Goal: Information Seeking & Learning: Learn about a topic

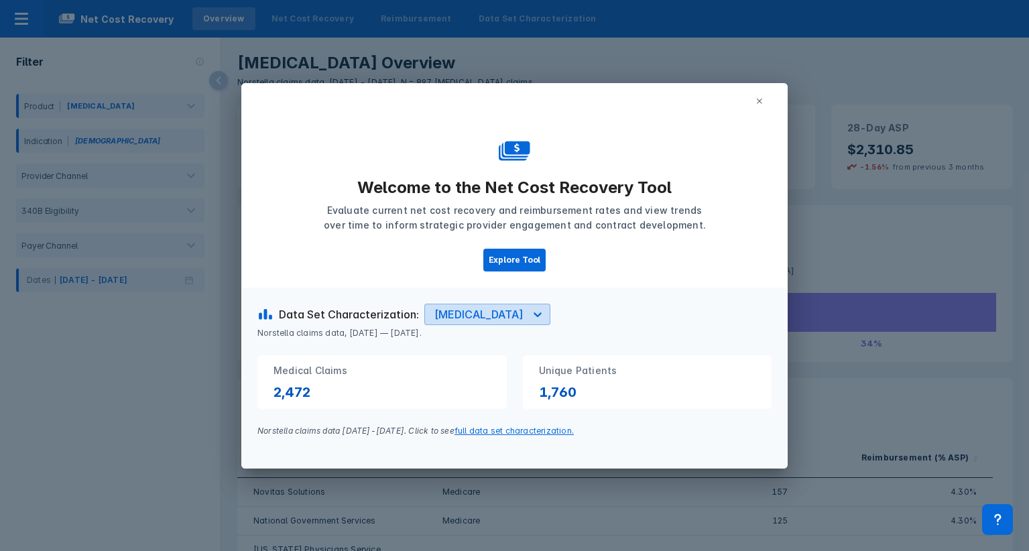
click at [531, 313] on icon at bounding box center [537, 314] width 13 height 13
click at [760, 101] on icon at bounding box center [759, 101] width 5 height 5
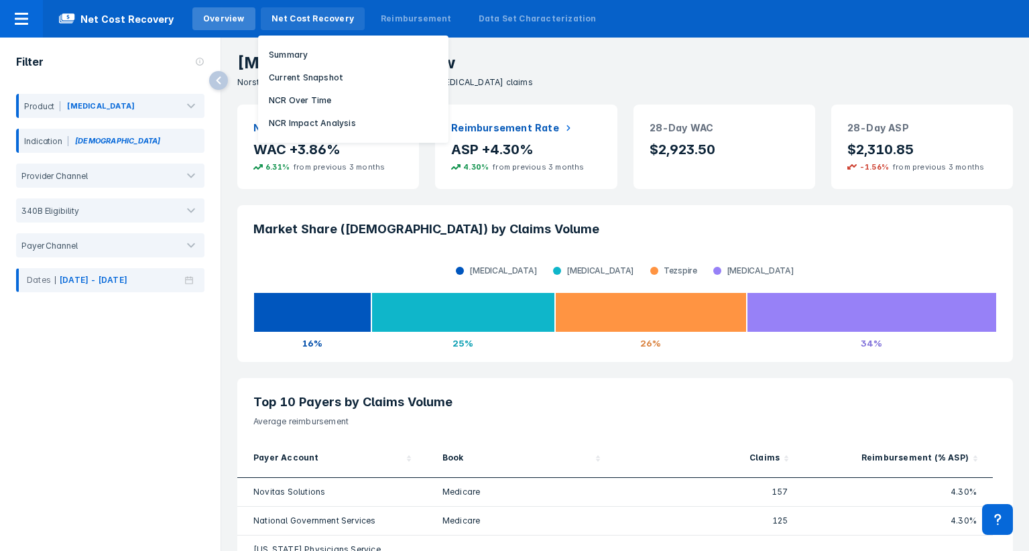
click at [283, 17] on div "Net Cost Recovery" at bounding box center [313, 19] width 82 height 12
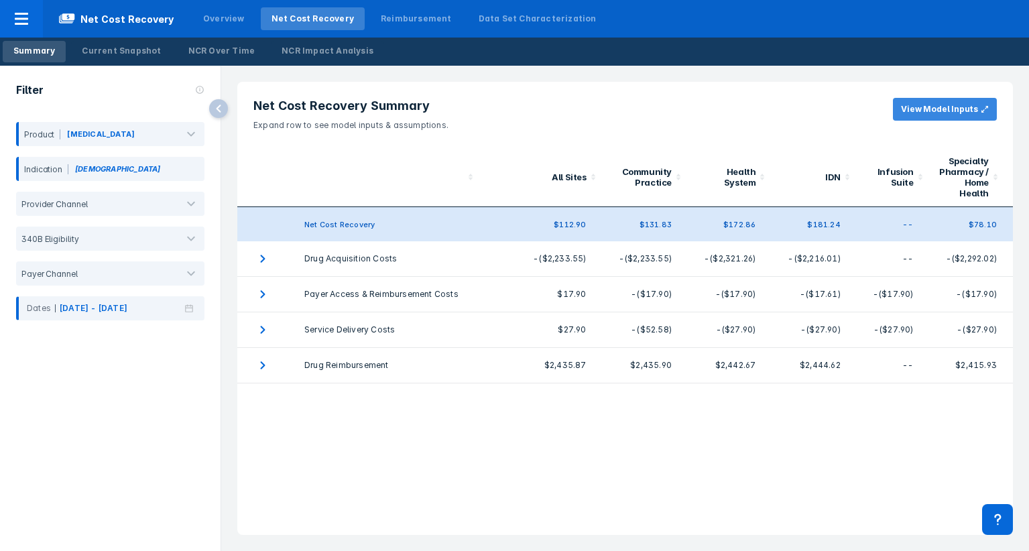
click at [961, 115] on button "View Model Inputs" at bounding box center [945, 109] width 104 height 23
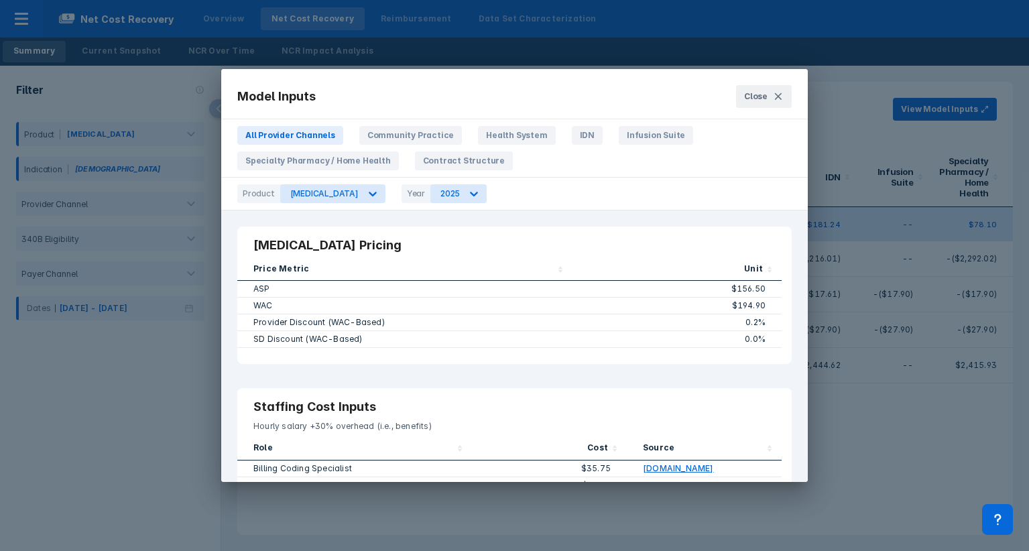
scroll to position [126, 0]
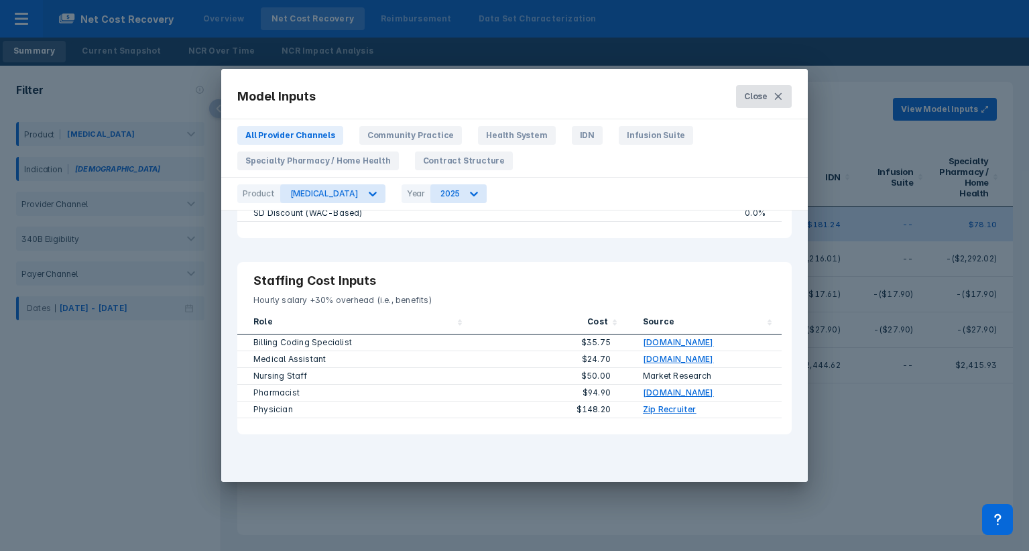
click at [782, 93] on icon at bounding box center [778, 96] width 11 height 11
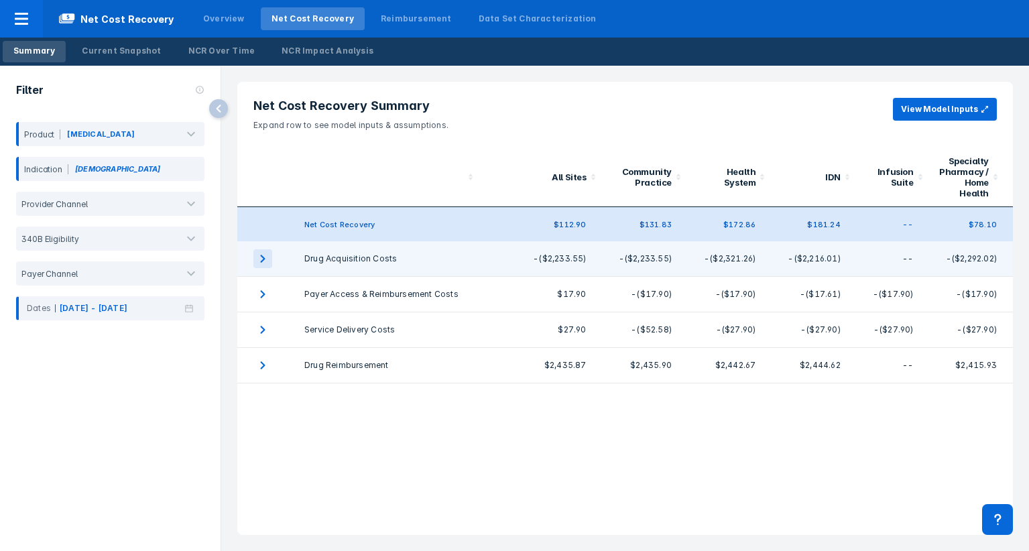
click at [258, 249] on icon "expand row" at bounding box center [262, 258] width 19 height 19
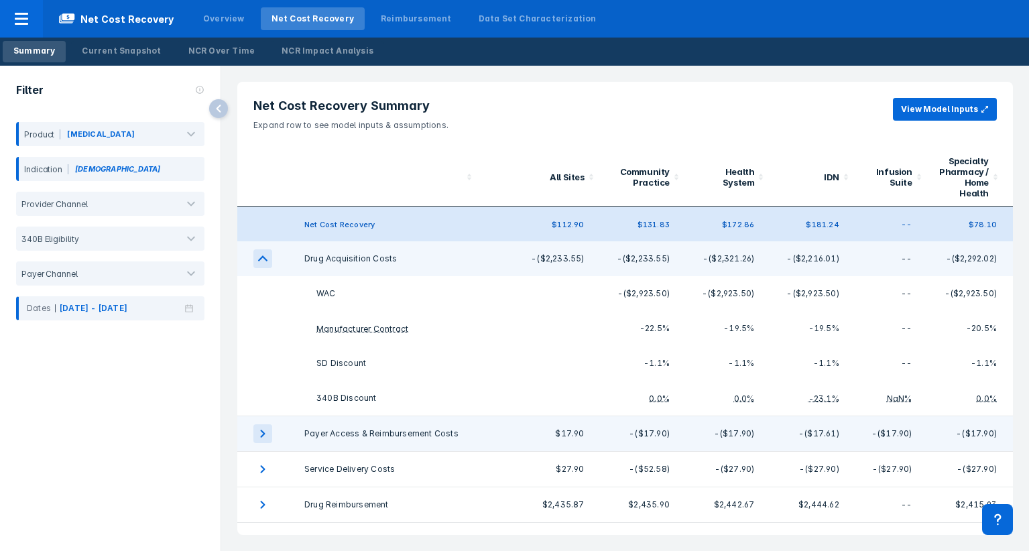
click at [262, 428] on icon "expand row" at bounding box center [262, 433] width 19 height 19
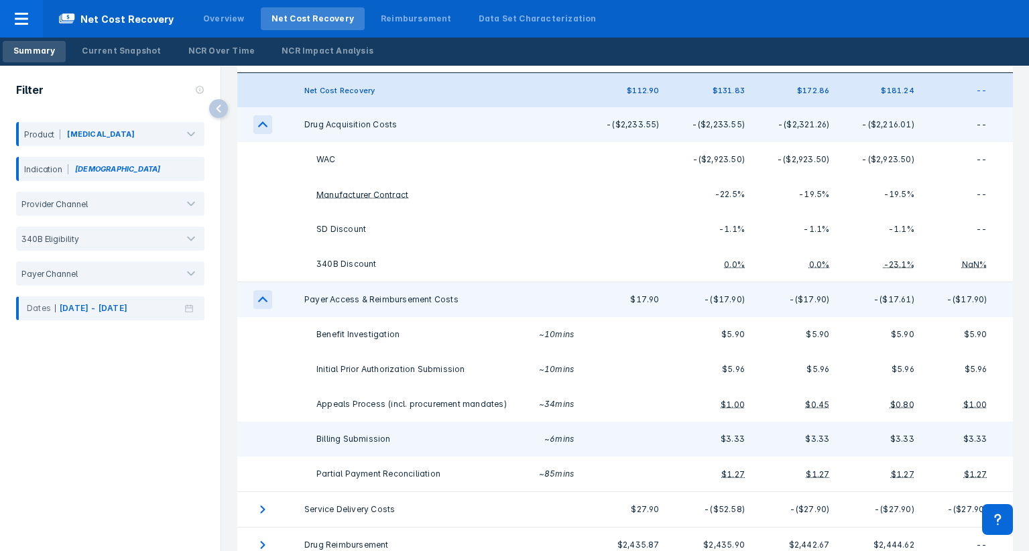
scroll to position [154, 0]
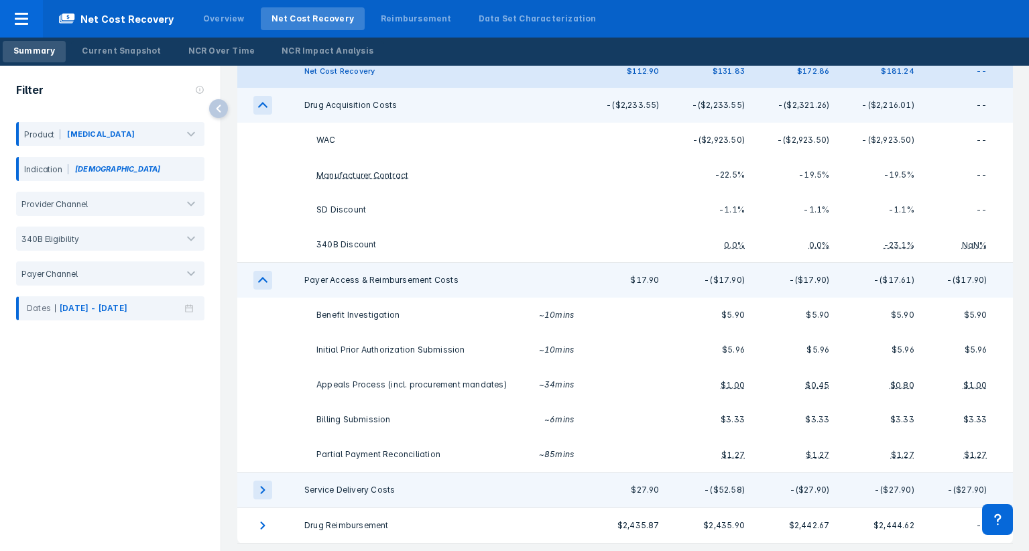
click at [263, 486] on icon "expand row" at bounding box center [263, 490] width 5 height 8
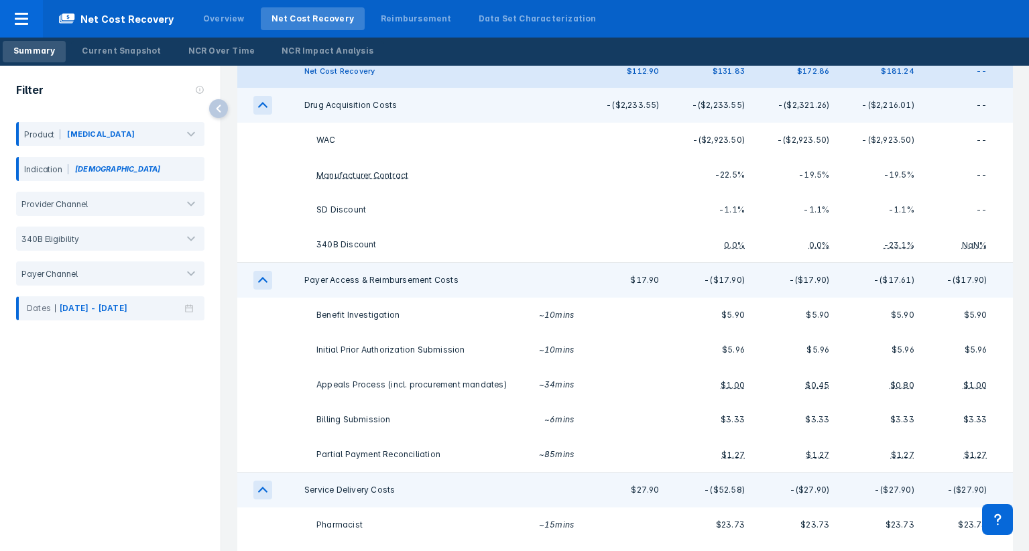
scroll to position [258, 0]
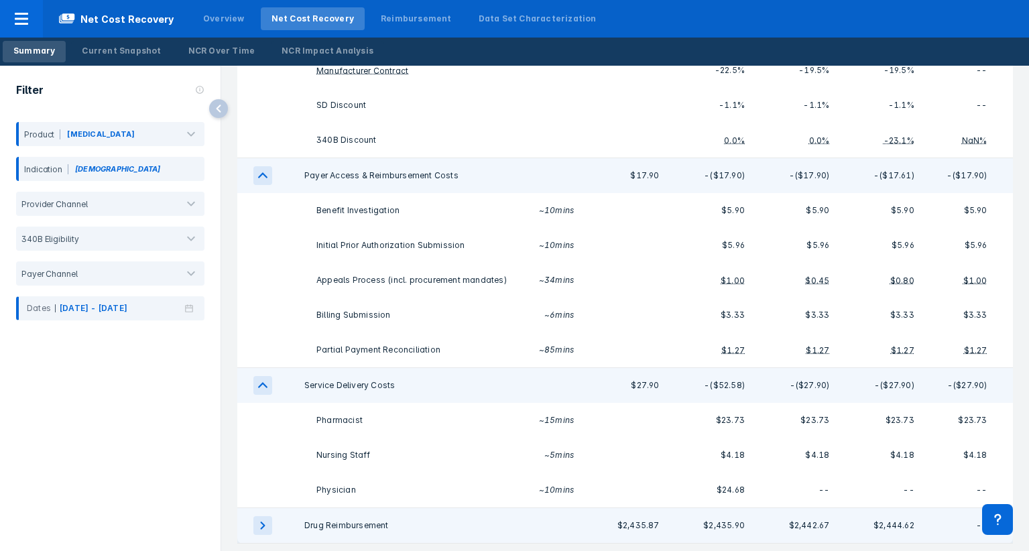
click at [267, 516] on icon "expand row" at bounding box center [262, 525] width 19 height 19
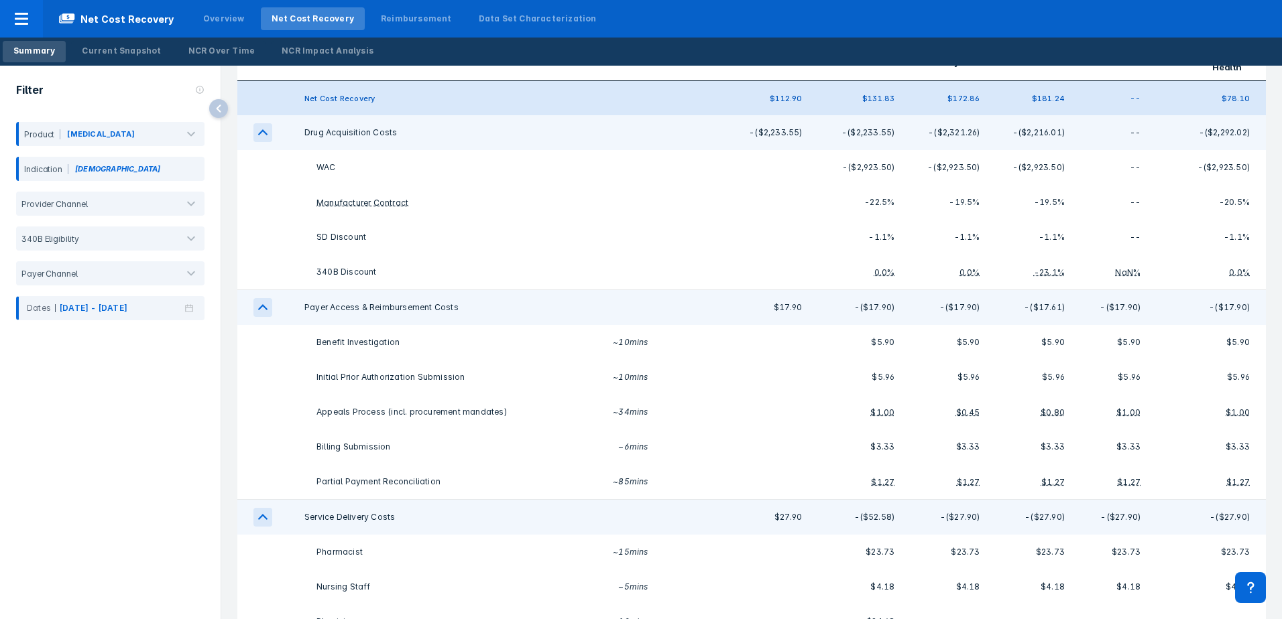
scroll to position [0, 0]
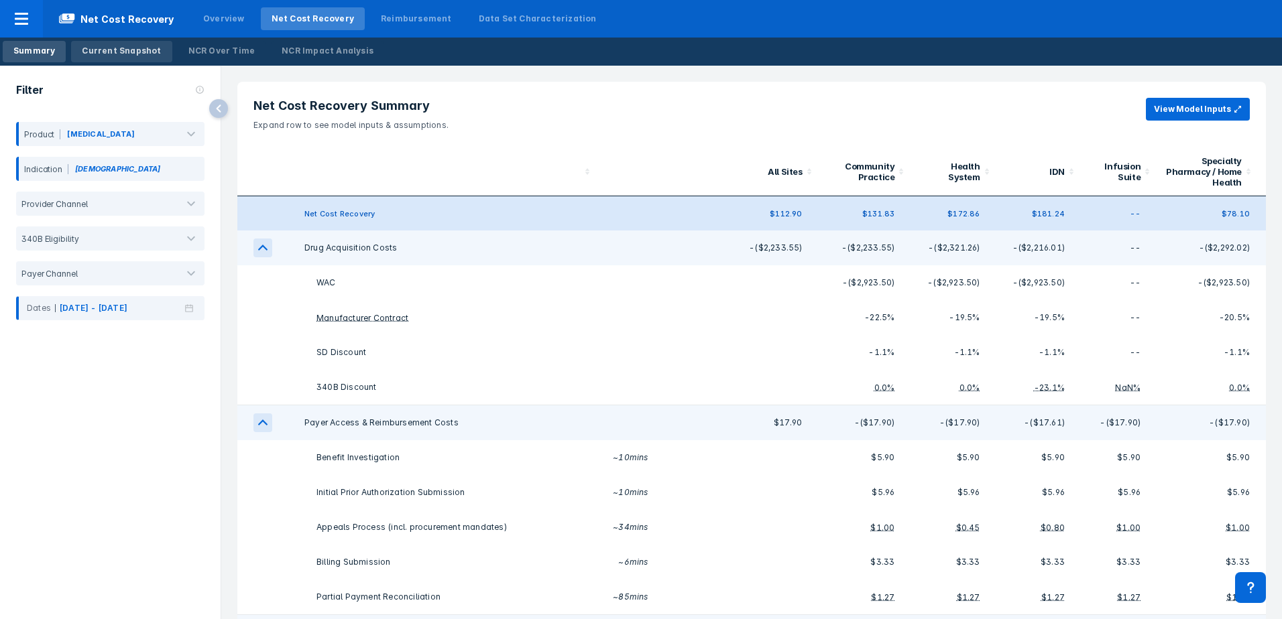
click at [140, 50] on div "Current Snapshot" at bounding box center [121, 51] width 79 height 12
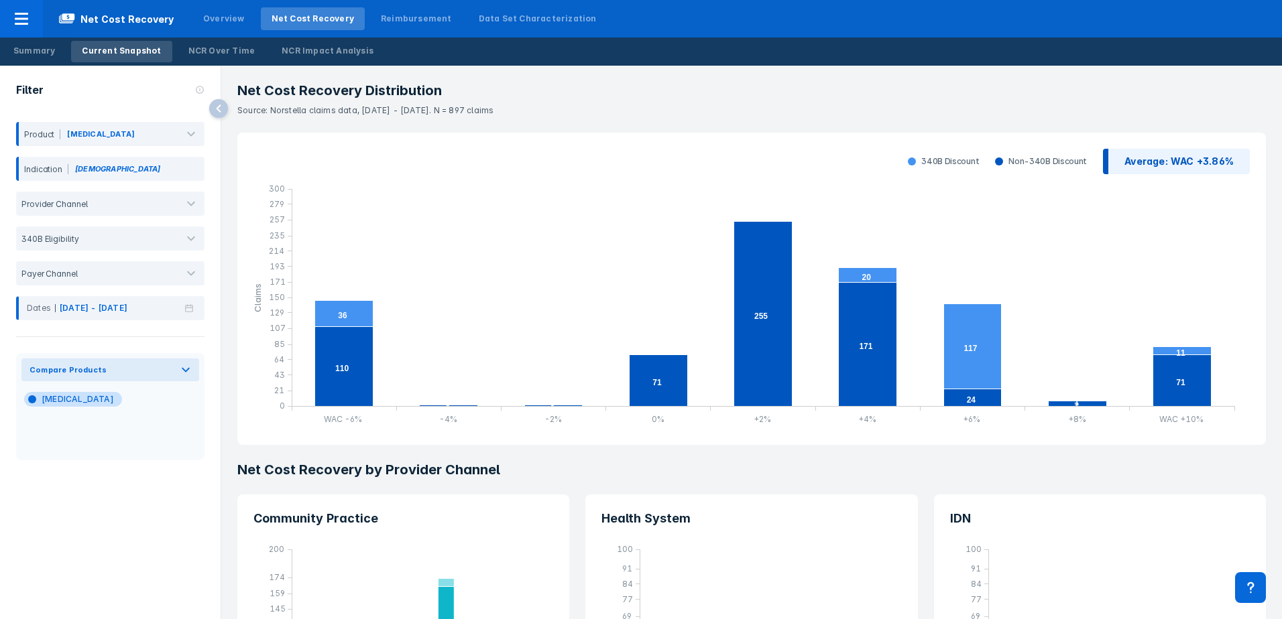
drag, startPoint x: 553, startPoint y: 276, endPoint x: 649, endPoint y: 89, distance: 209.6
click at [649, 89] on h3 "Net Cost Recovery Distribution" at bounding box center [751, 90] width 1028 height 17
click at [225, 53] on div "NCR Over Time" at bounding box center [221, 51] width 67 height 12
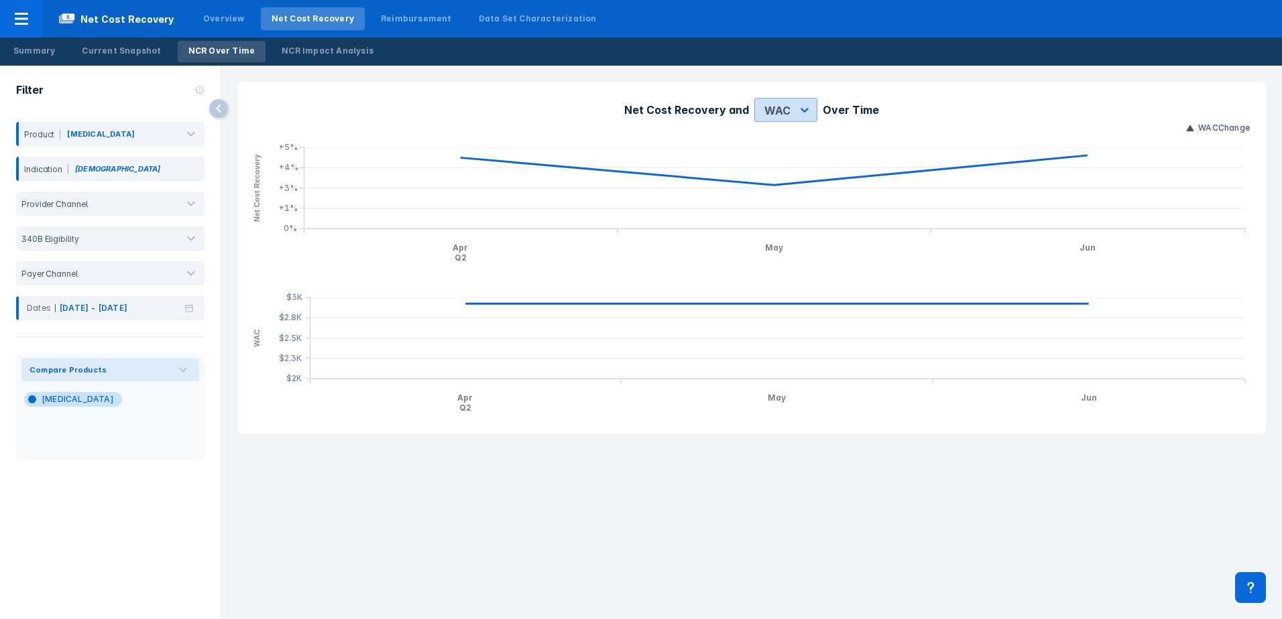
click at [812, 113] on div at bounding box center [804, 110] width 24 height 24
click at [778, 171] on div "ASP" at bounding box center [773, 169] width 29 height 26
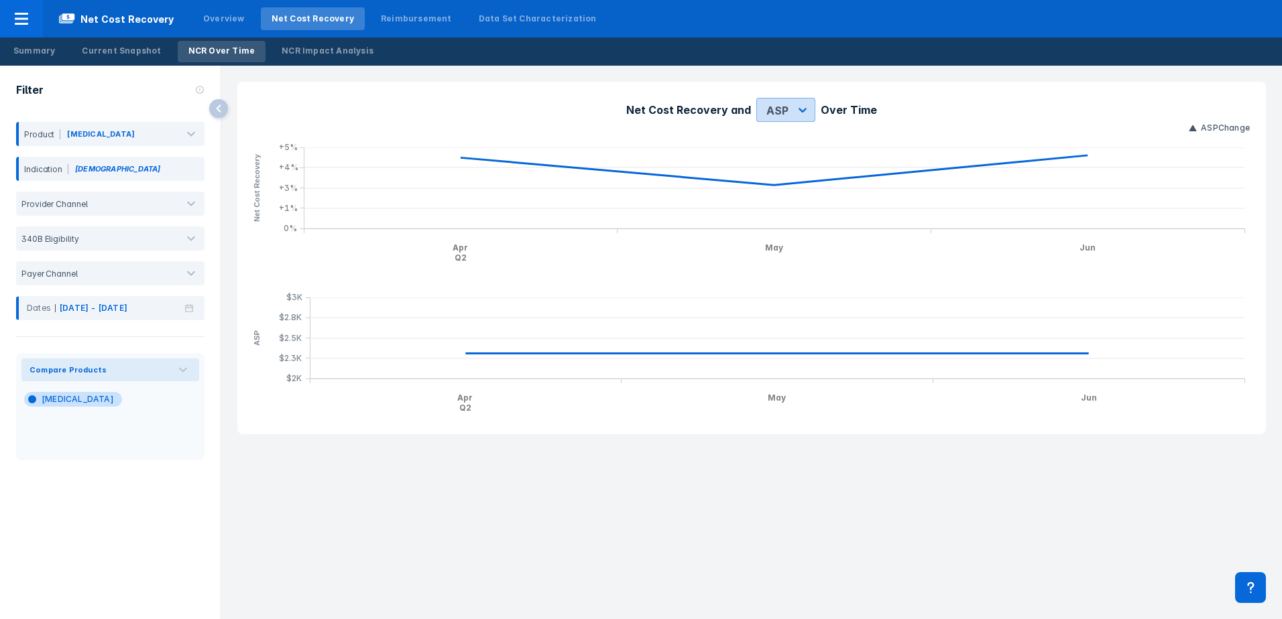
click at [801, 111] on icon at bounding box center [802, 110] width 8 height 5
click at [782, 140] on div "WAC" at bounding box center [775, 143] width 29 height 26
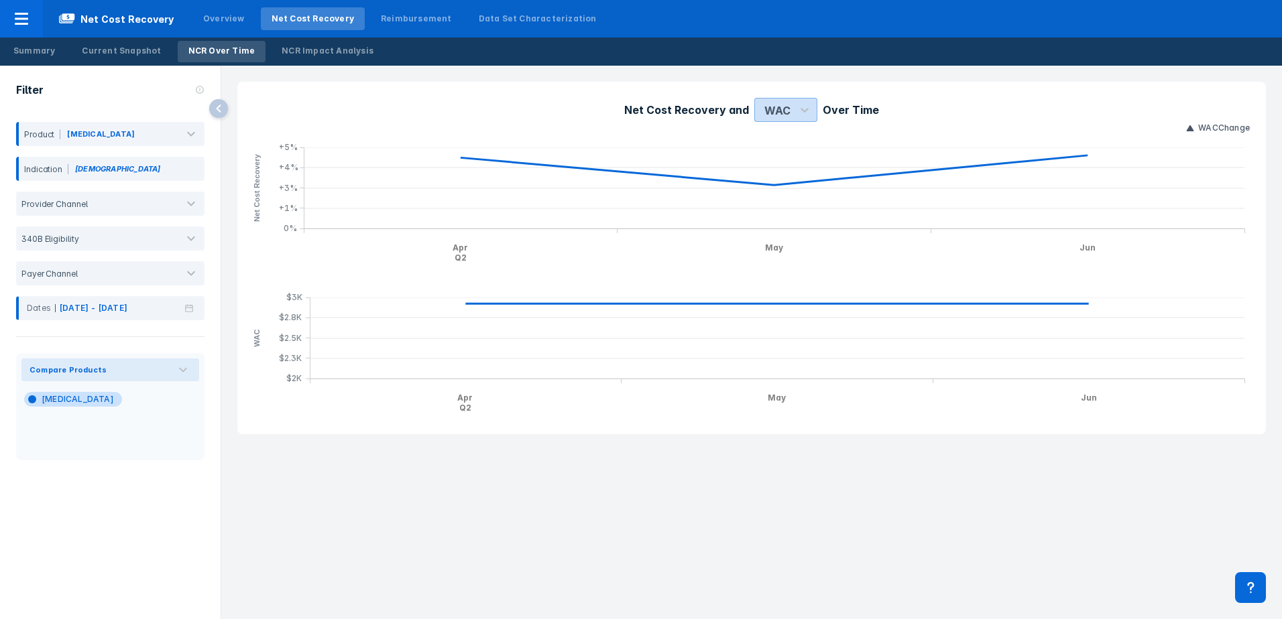
click at [779, 111] on div "WAC" at bounding box center [777, 111] width 26 height 16
click at [773, 169] on div "ASP" at bounding box center [773, 169] width 29 height 26
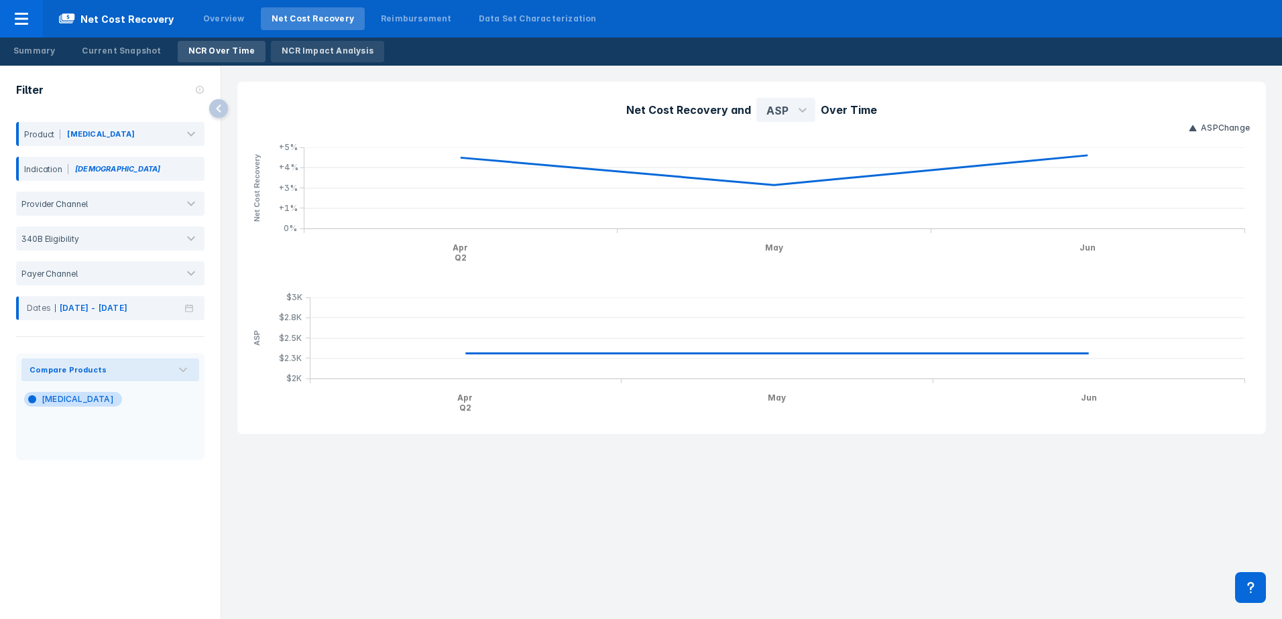
click at [320, 50] on div "NCR Impact Analysis" at bounding box center [328, 51] width 92 height 12
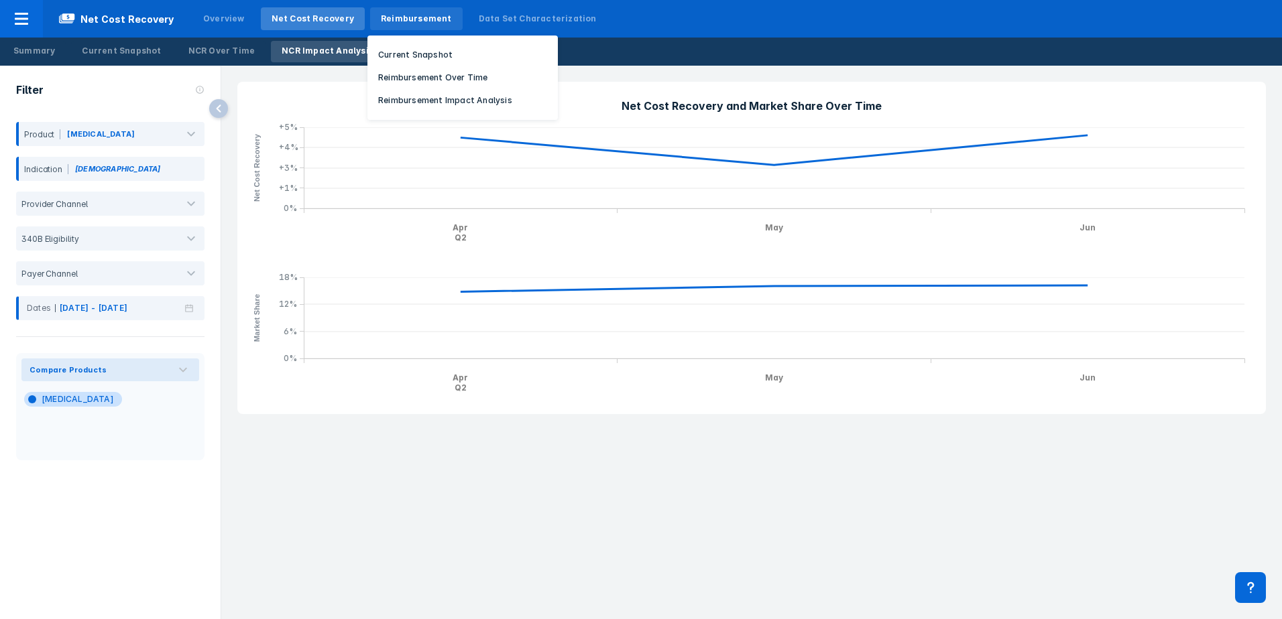
click at [411, 20] on div "Reimbursement" at bounding box center [416, 19] width 71 height 12
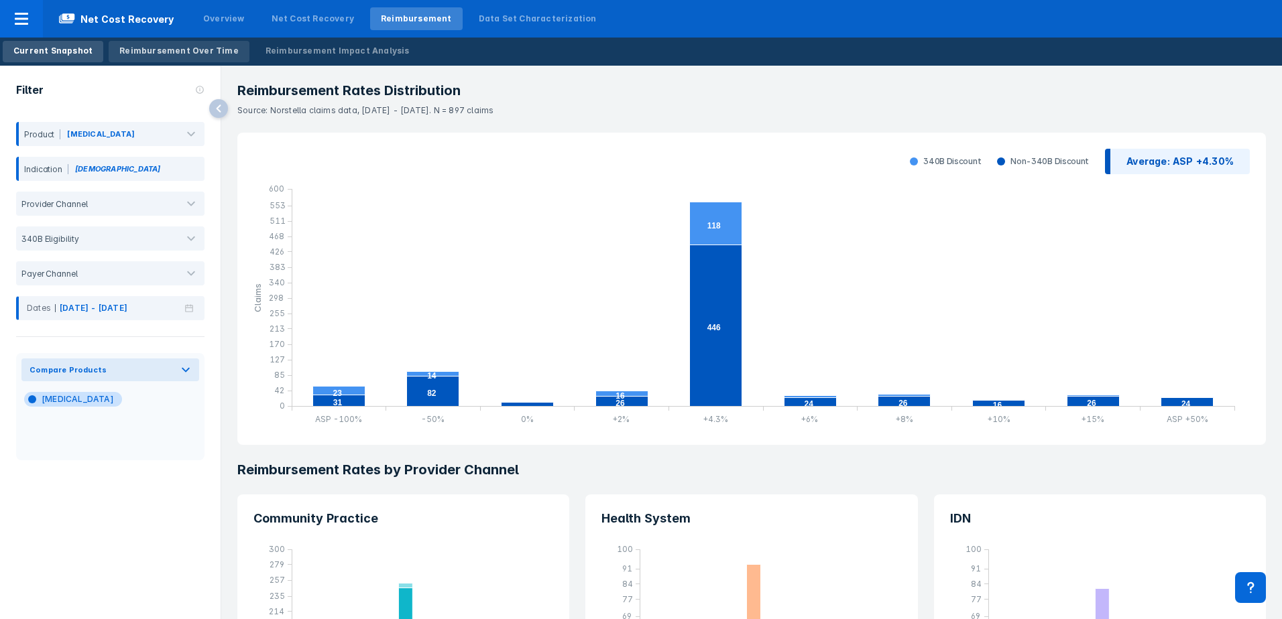
click at [180, 50] on div "Reimbursement Over Time" at bounding box center [178, 51] width 119 height 12
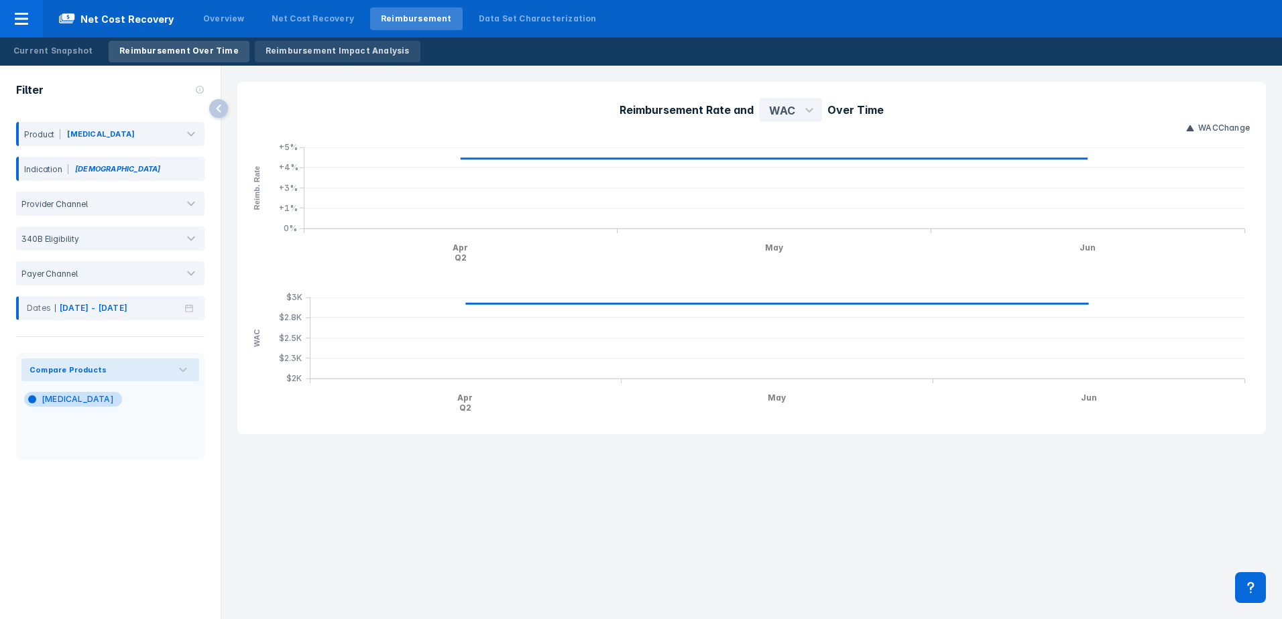
click at [281, 57] on link "Reimbursement Impact Analysis" at bounding box center [338, 51] width 166 height 21
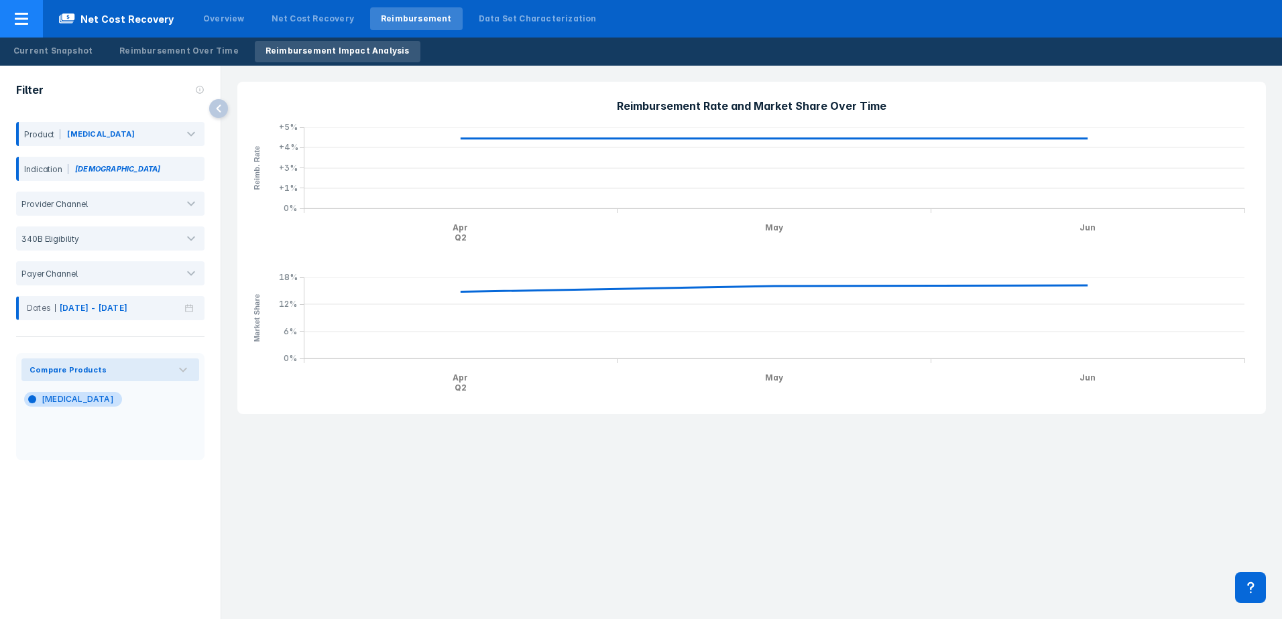
click at [124, 21] on span "Net Cost Recovery" at bounding box center [116, 19] width 147 height 16
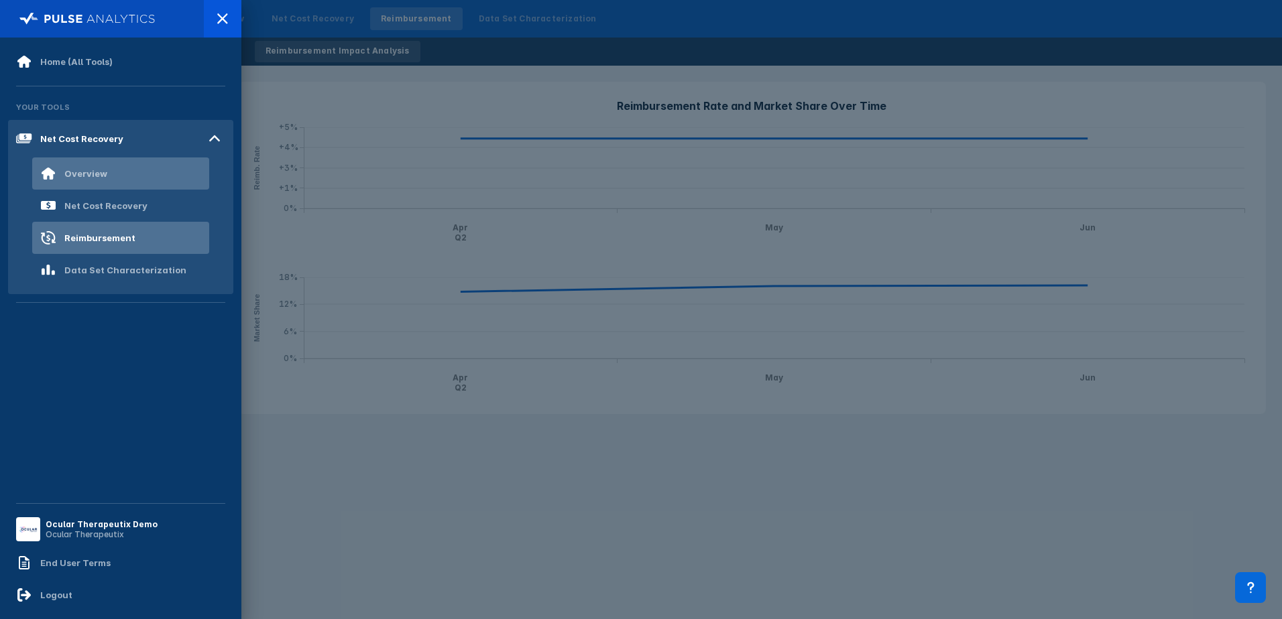
click at [121, 164] on div "Overview" at bounding box center [120, 174] width 177 height 32
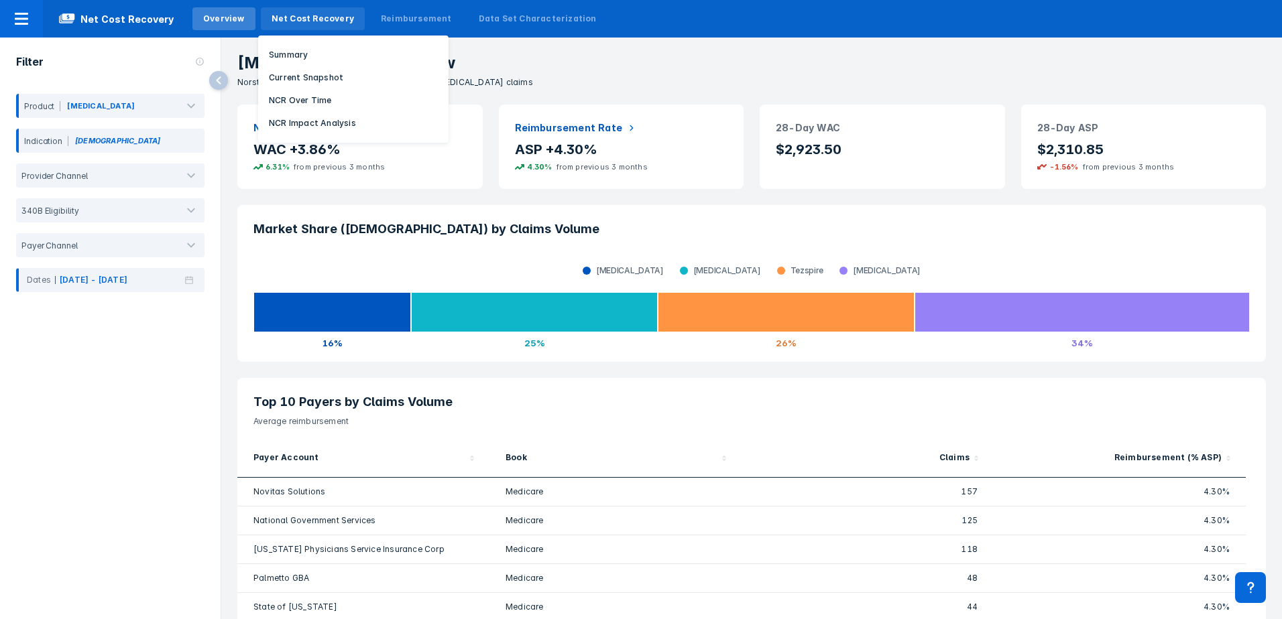
click at [323, 18] on div "Net Cost Recovery" at bounding box center [313, 19] width 82 height 12
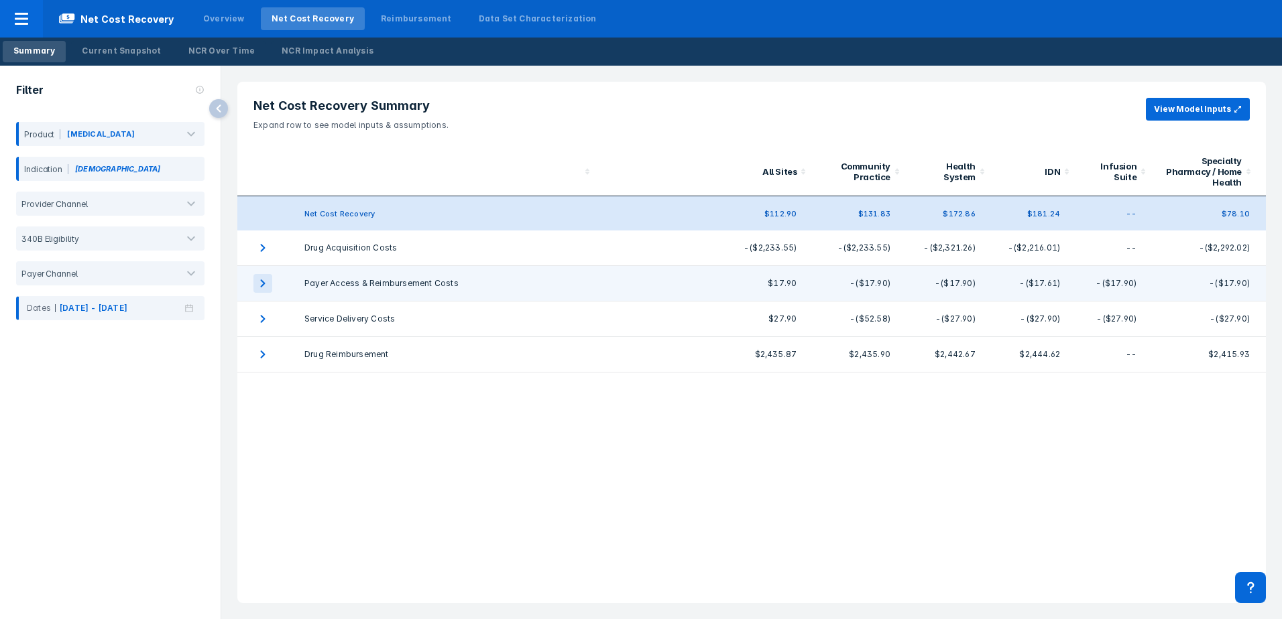
click at [264, 283] on icon "expand row" at bounding box center [263, 284] width 5 height 8
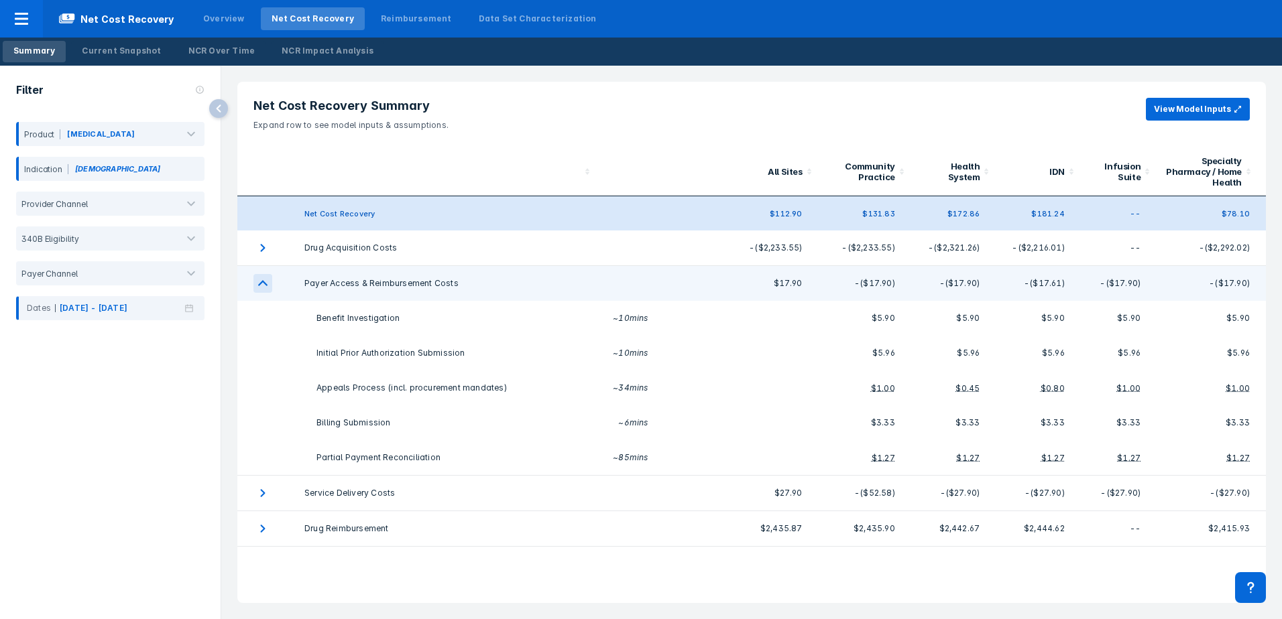
click at [263, 278] on icon "expand row" at bounding box center [262, 283] width 19 height 19
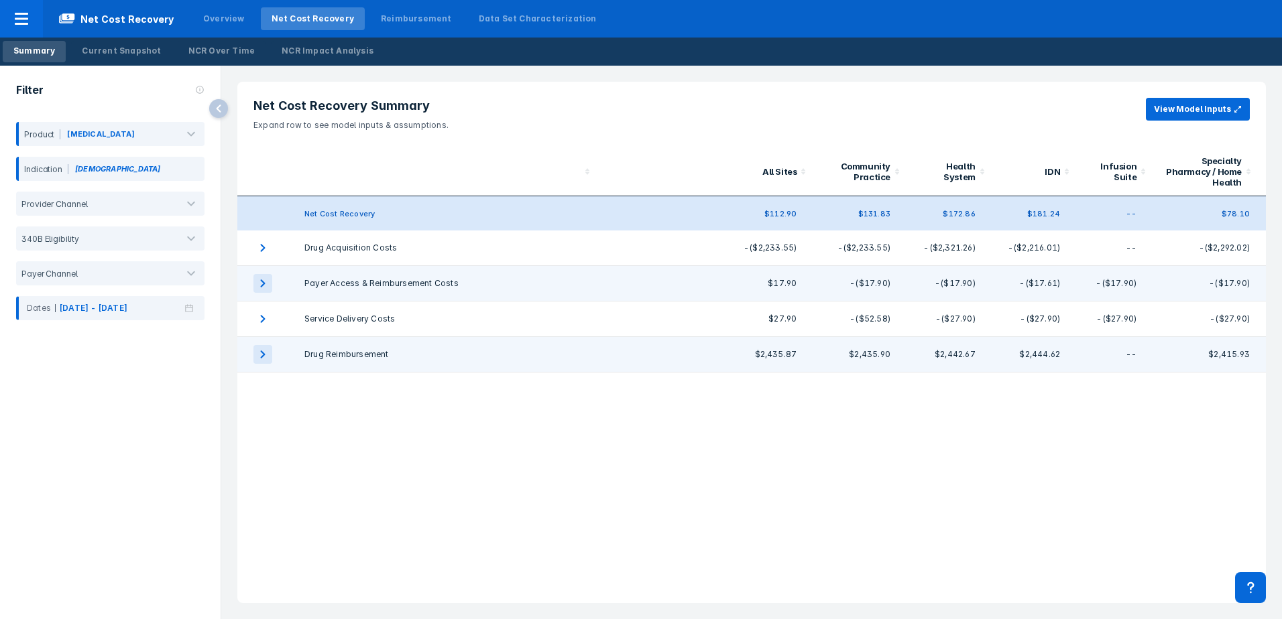
click at [264, 353] on icon "expand row" at bounding box center [262, 354] width 19 height 19
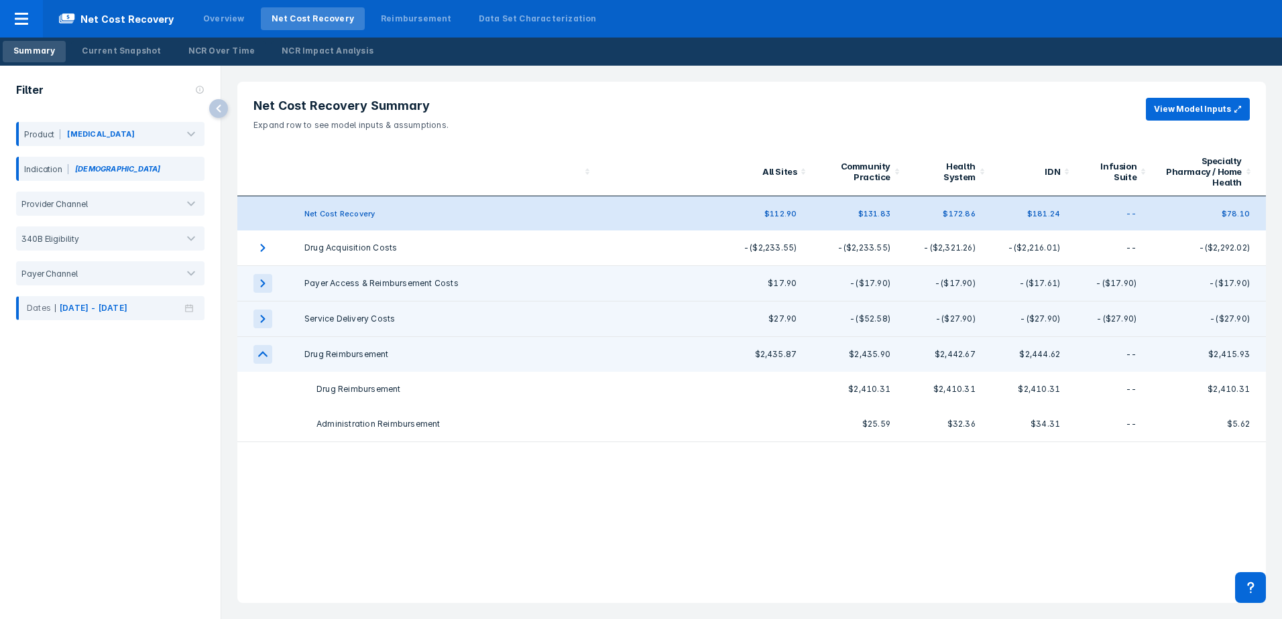
click at [261, 322] on icon "expand row" at bounding box center [263, 319] width 5 height 8
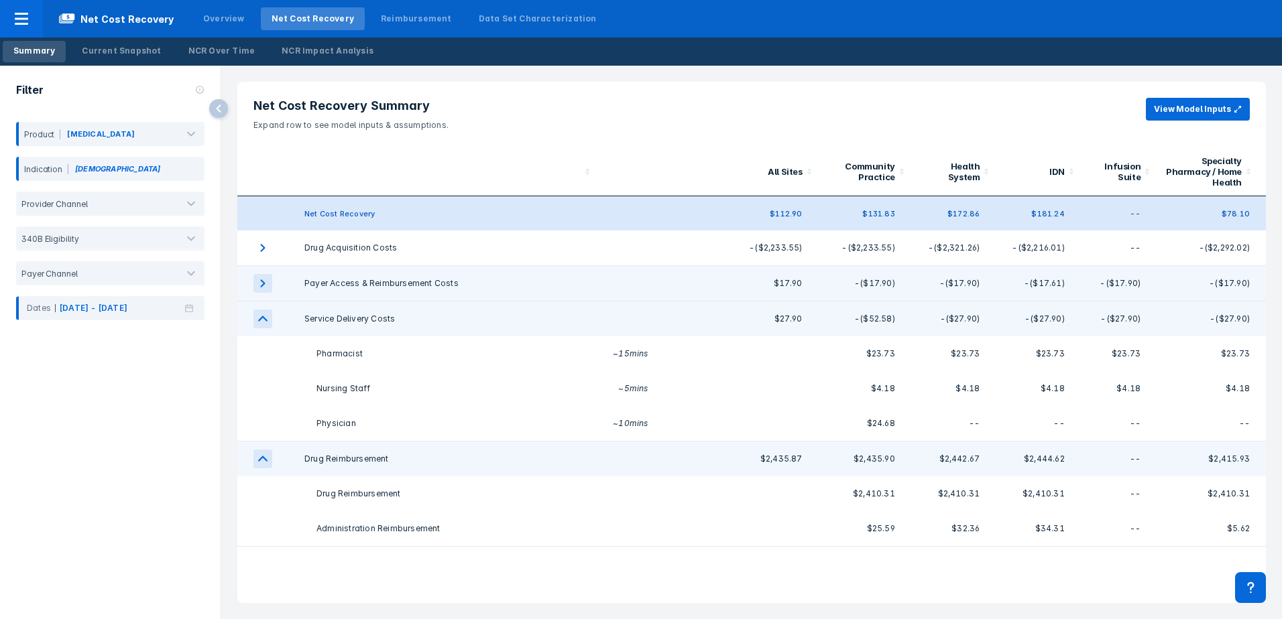
click at [263, 287] on icon "expand row" at bounding box center [262, 283] width 19 height 19
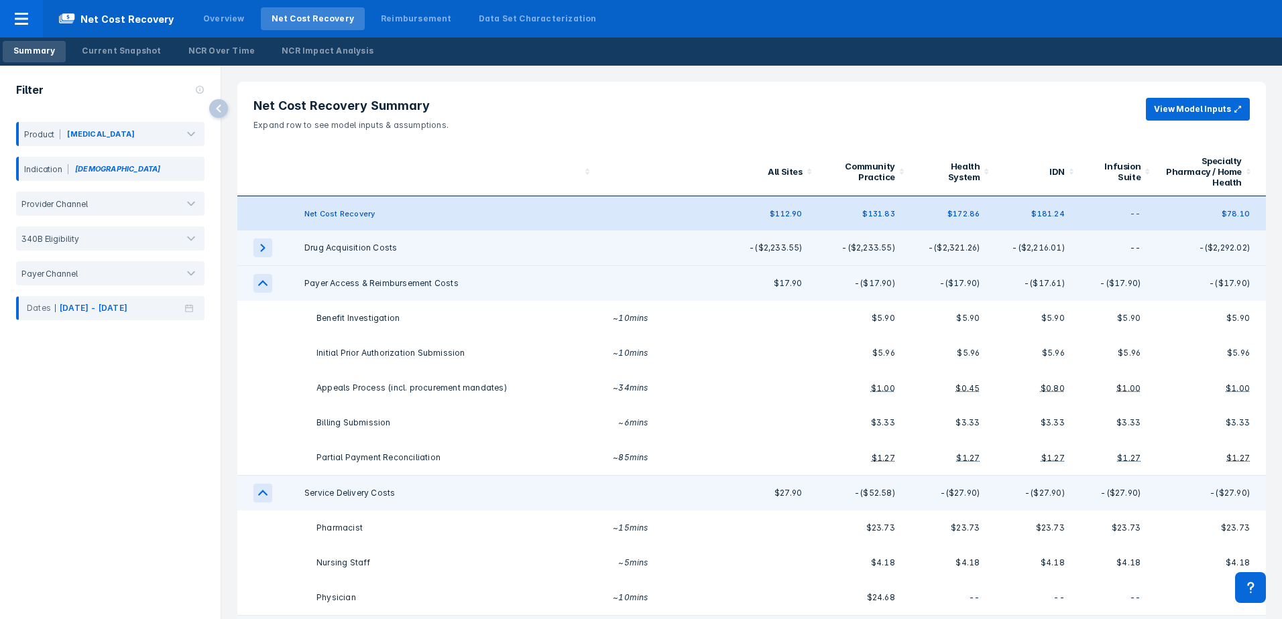
click at [261, 253] on icon "expand row" at bounding box center [262, 248] width 19 height 19
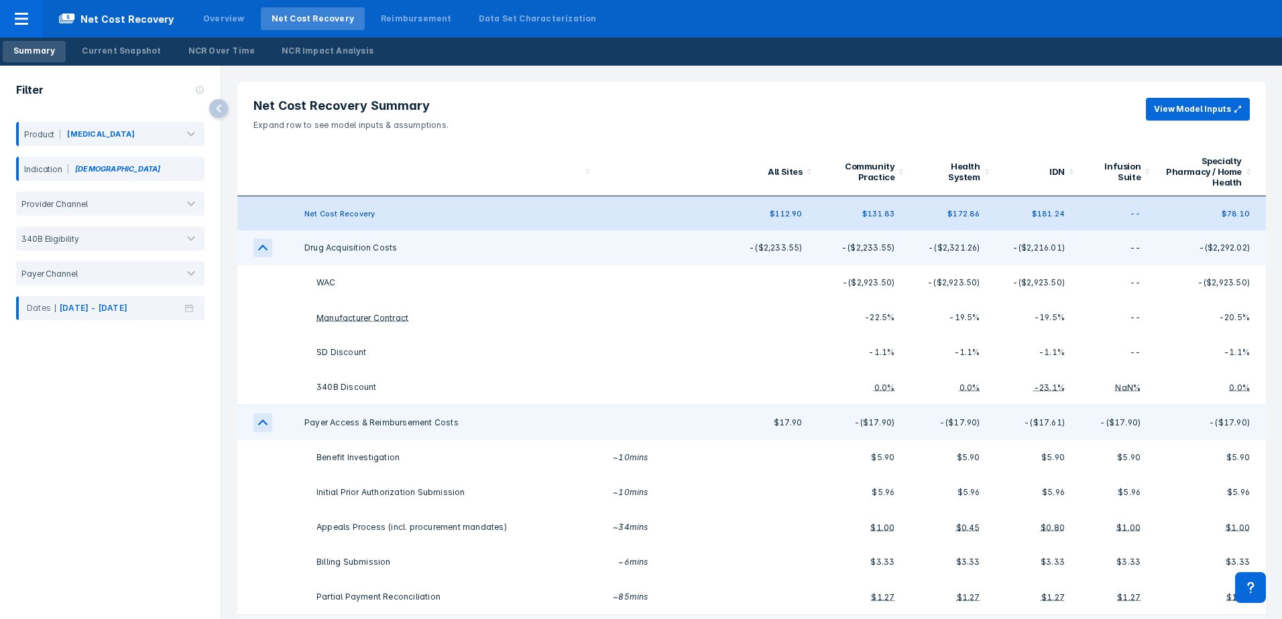
click at [264, 244] on icon "expand row" at bounding box center [262, 248] width 19 height 19
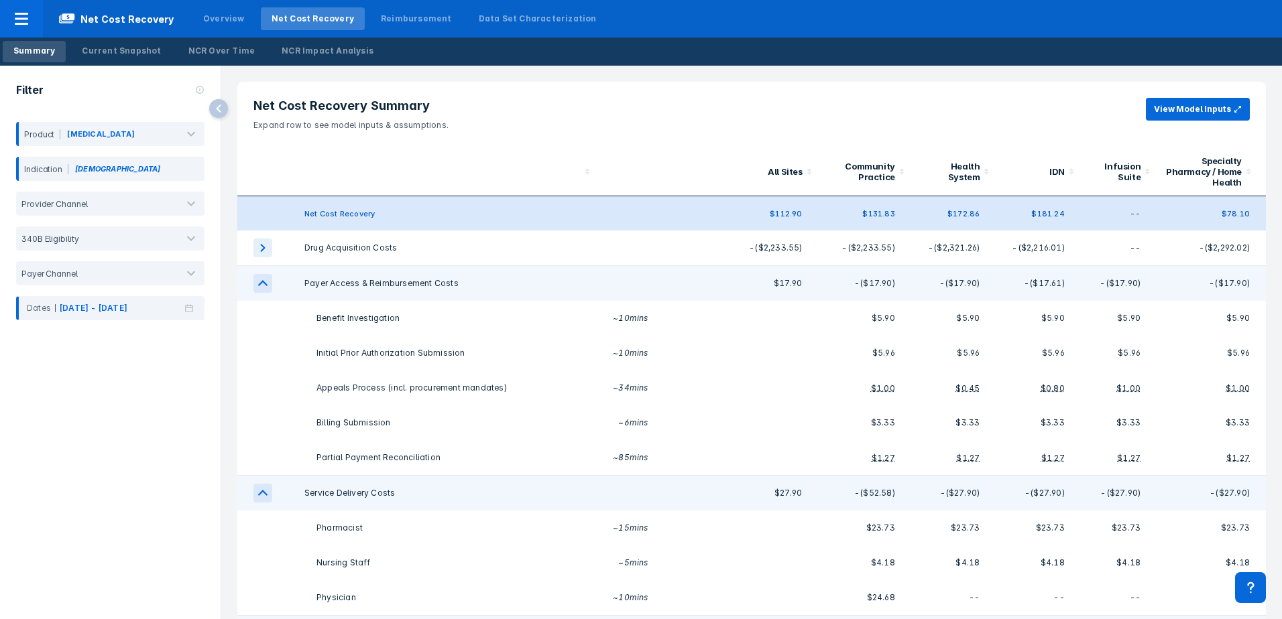
click at [259, 284] on icon "expand row" at bounding box center [262, 283] width 19 height 19
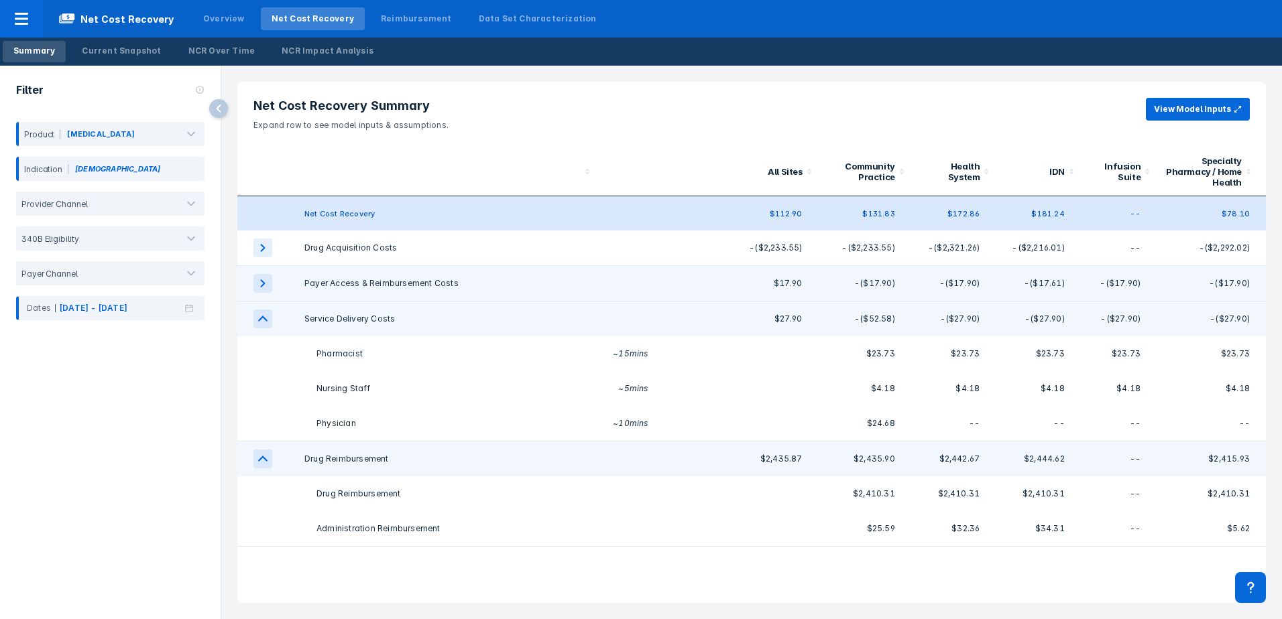
click at [269, 320] on icon "expand row" at bounding box center [262, 319] width 19 height 19
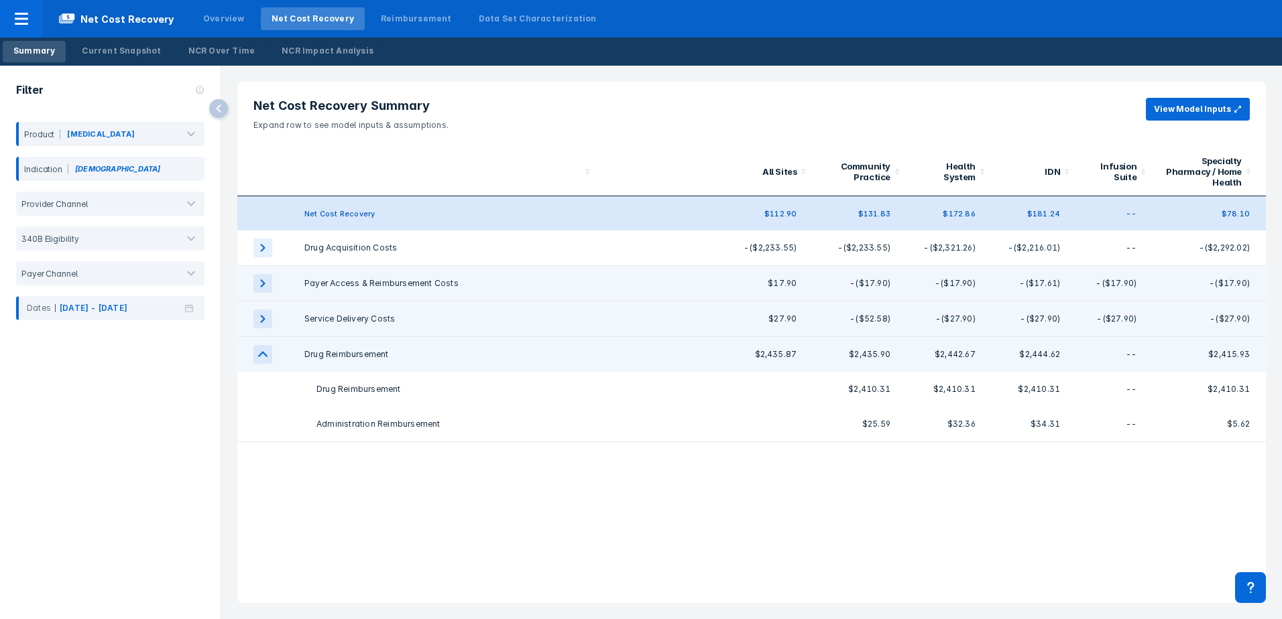
click at [265, 358] on icon "expand row" at bounding box center [262, 354] width 19 height 19
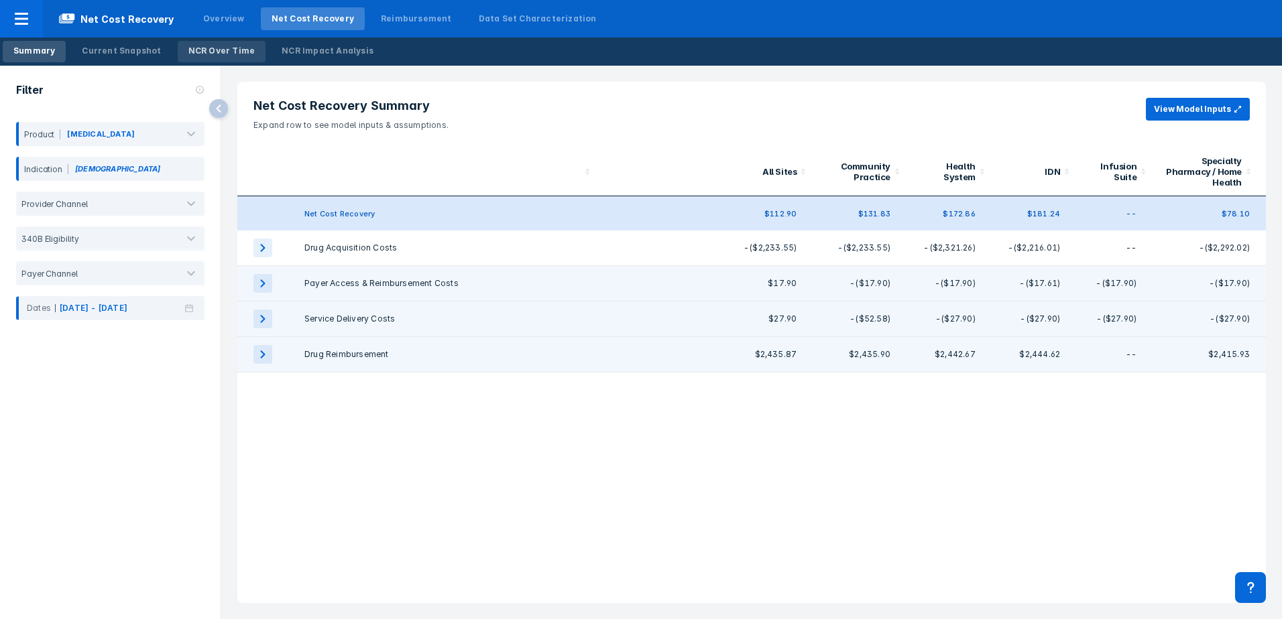
click at [209, 52] on div "NCR Over Time" at bounding box center [221, 51] width 67 height 12
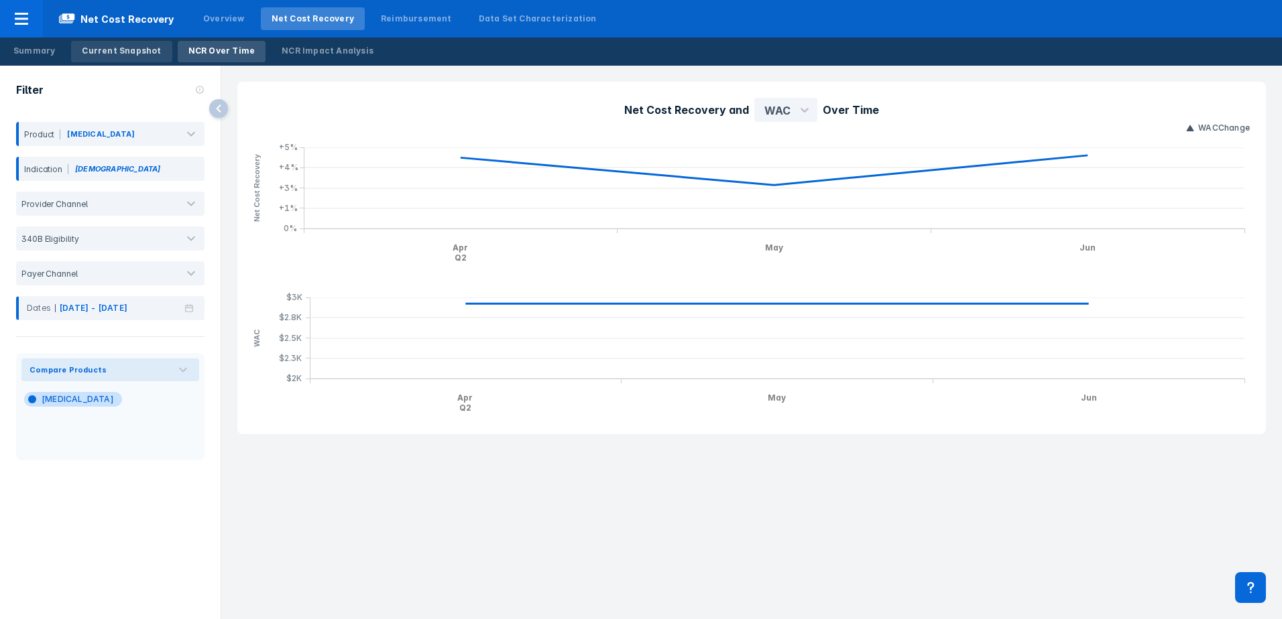
click at [135, 55] on div "Current Snapshot" at bounding box center [121, 51] width 79 height 12
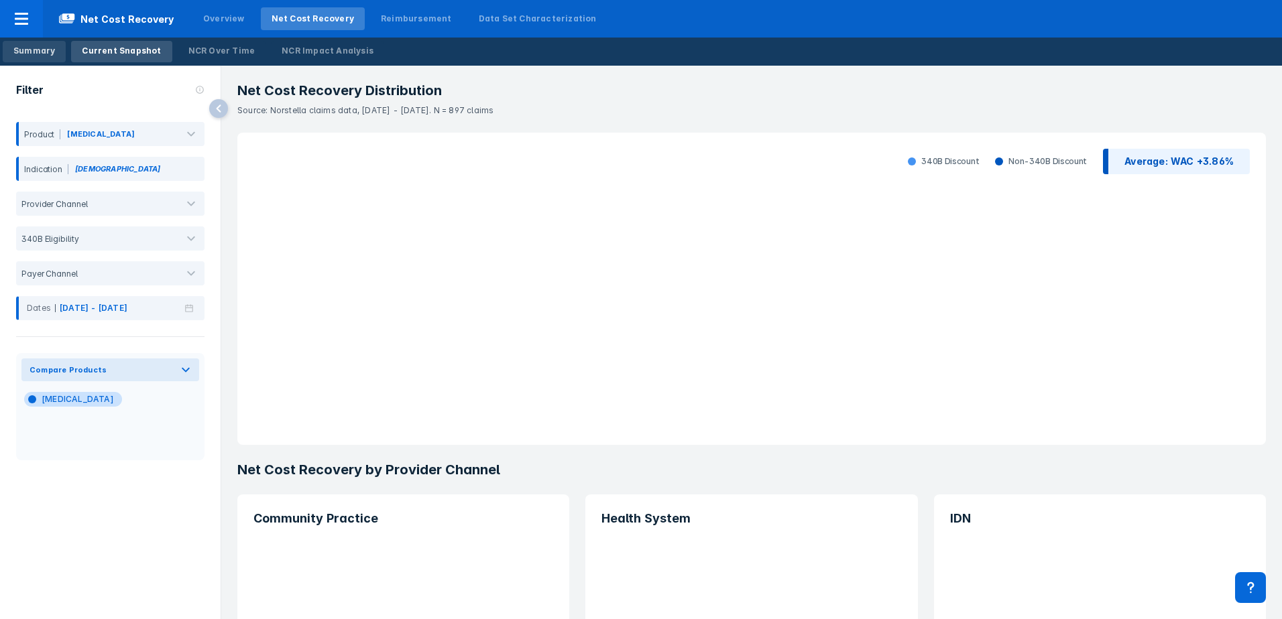
click at [52, 56] on div "Summary" at bounding box center [34, 51] width 42 height 12
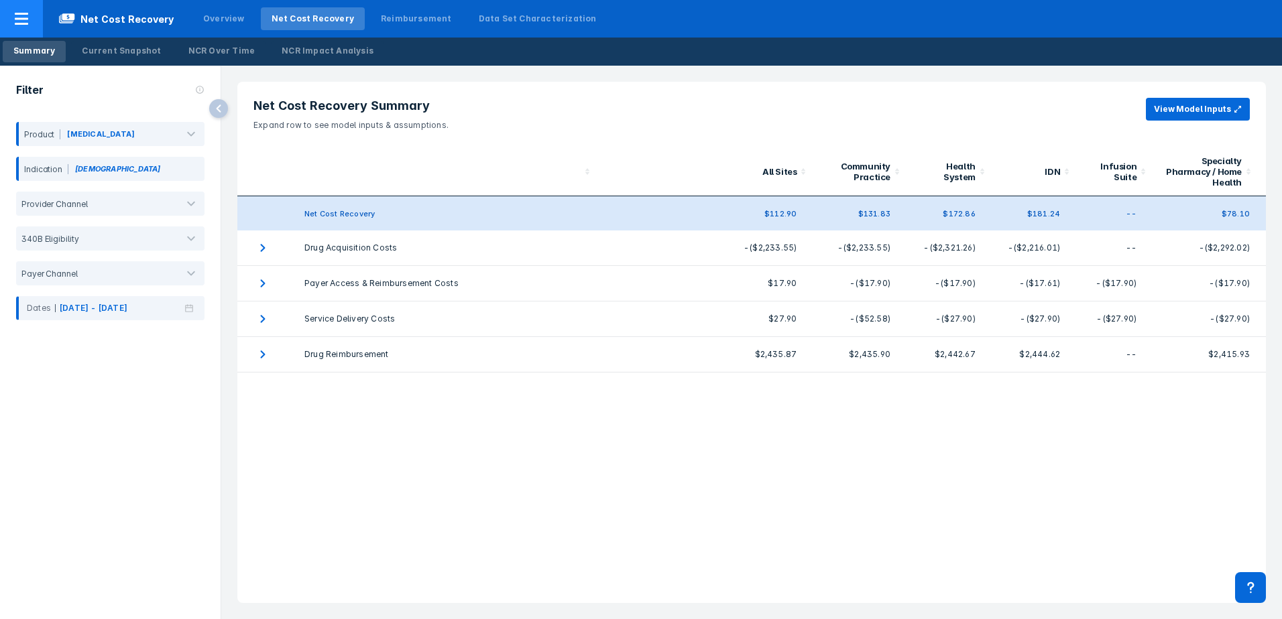
click at [28, 29] on div at bounding box center [21, 19] width 43 height 38
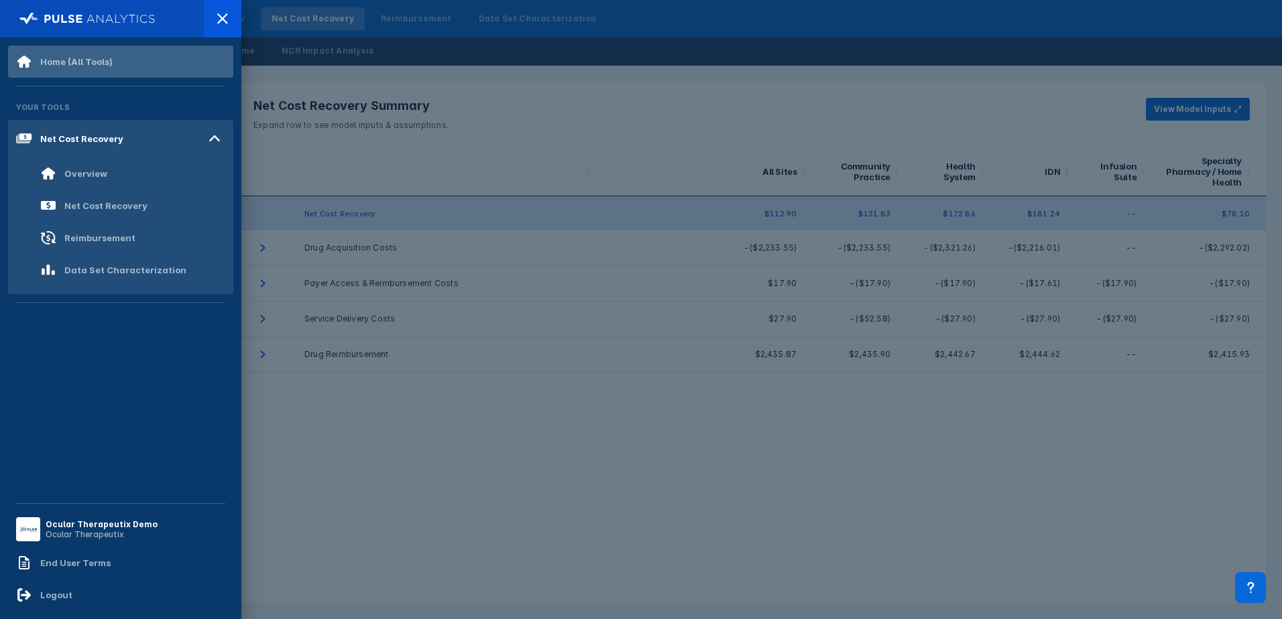
click at [57, 75] on div "Home (All Tools)" at bounding box center [120, 62] width 225 height 32
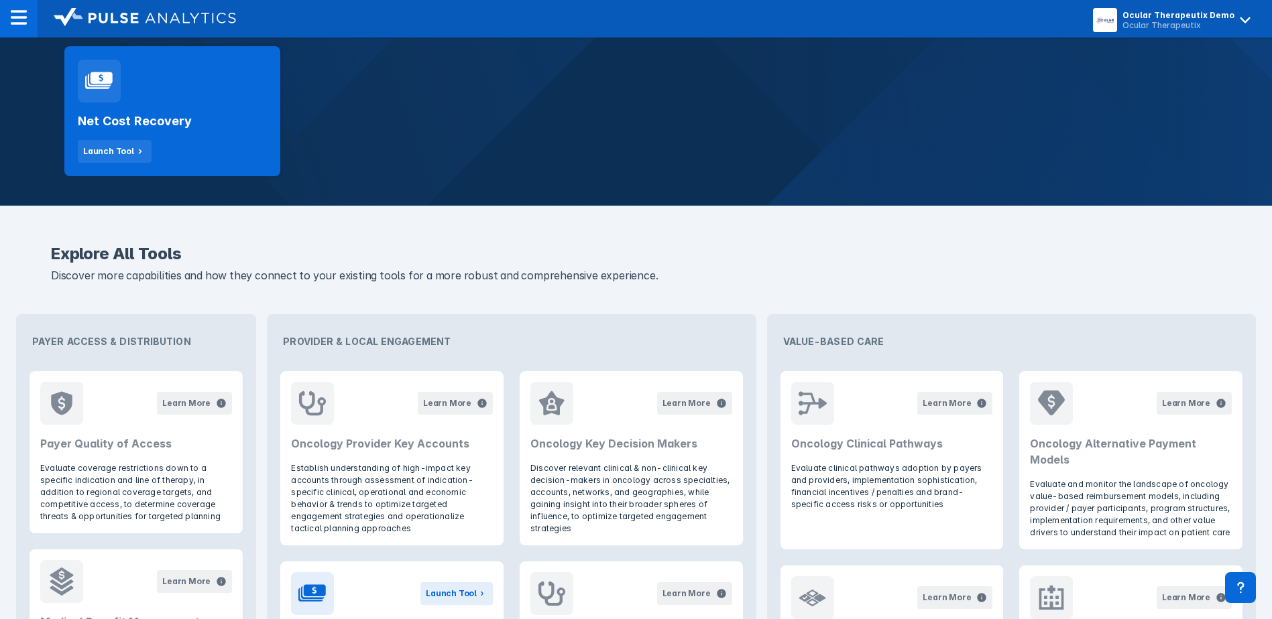
scroll to position [70, 0]
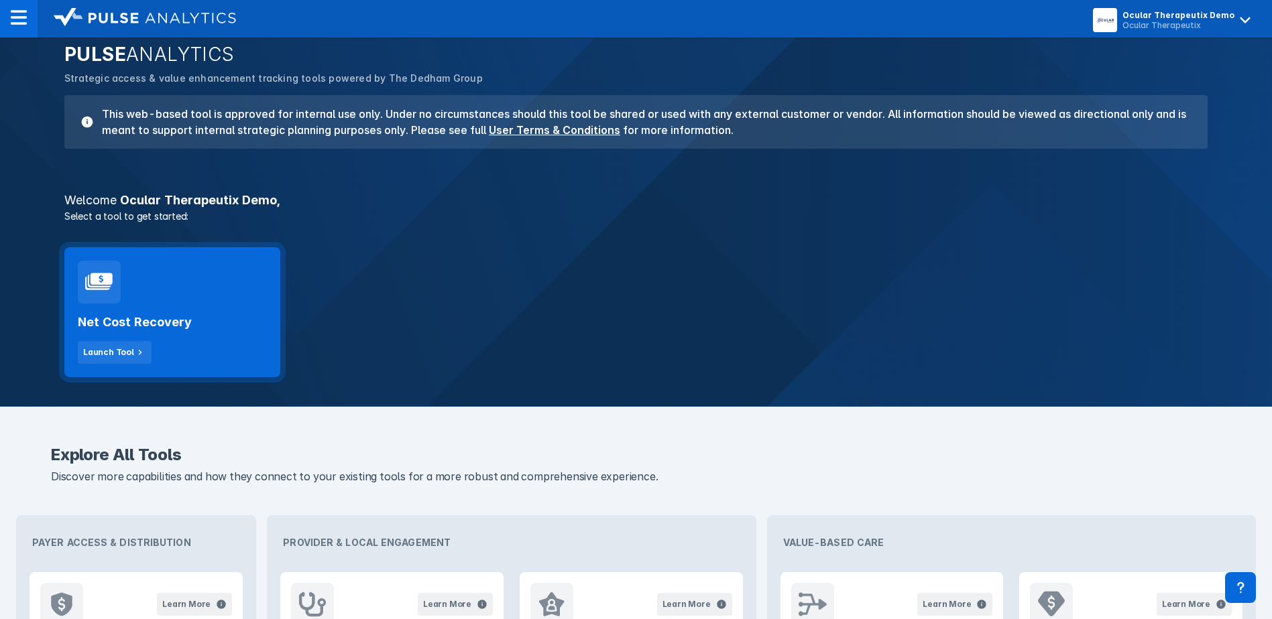
click at [202, 284] on div "Net Cost Recovery Launch Tool" at bounding box center [172, 312] width 216 height 130
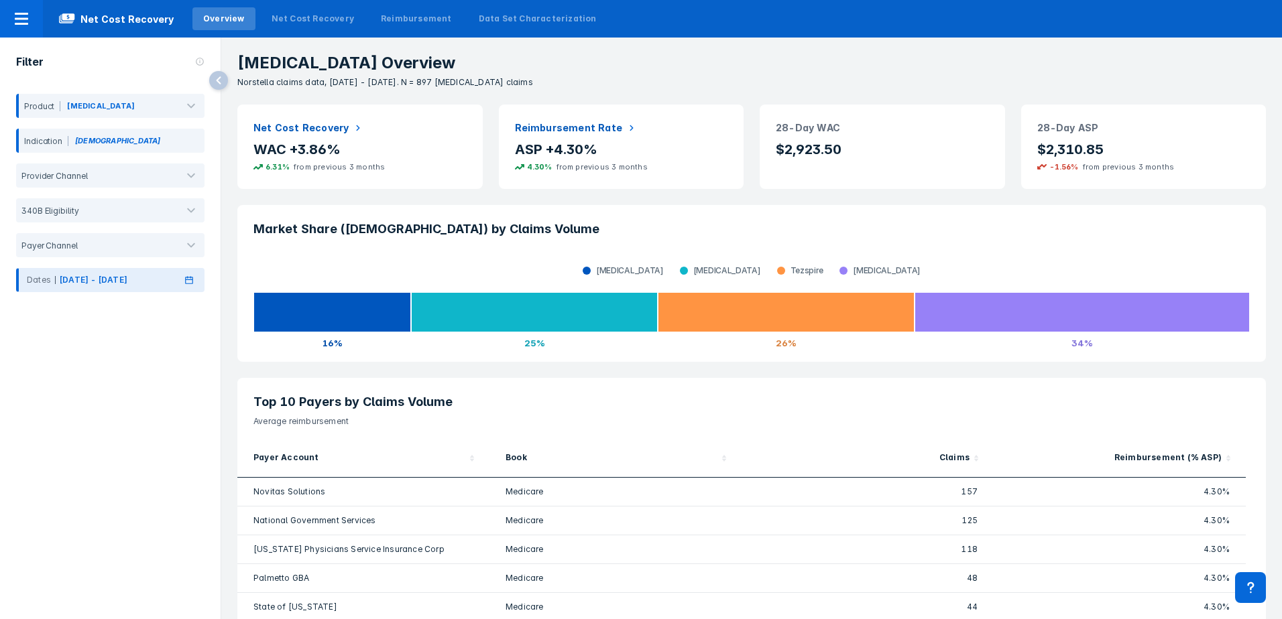
click at [188, 279] on icon at bounding box center [188, 280] width 13 height 9
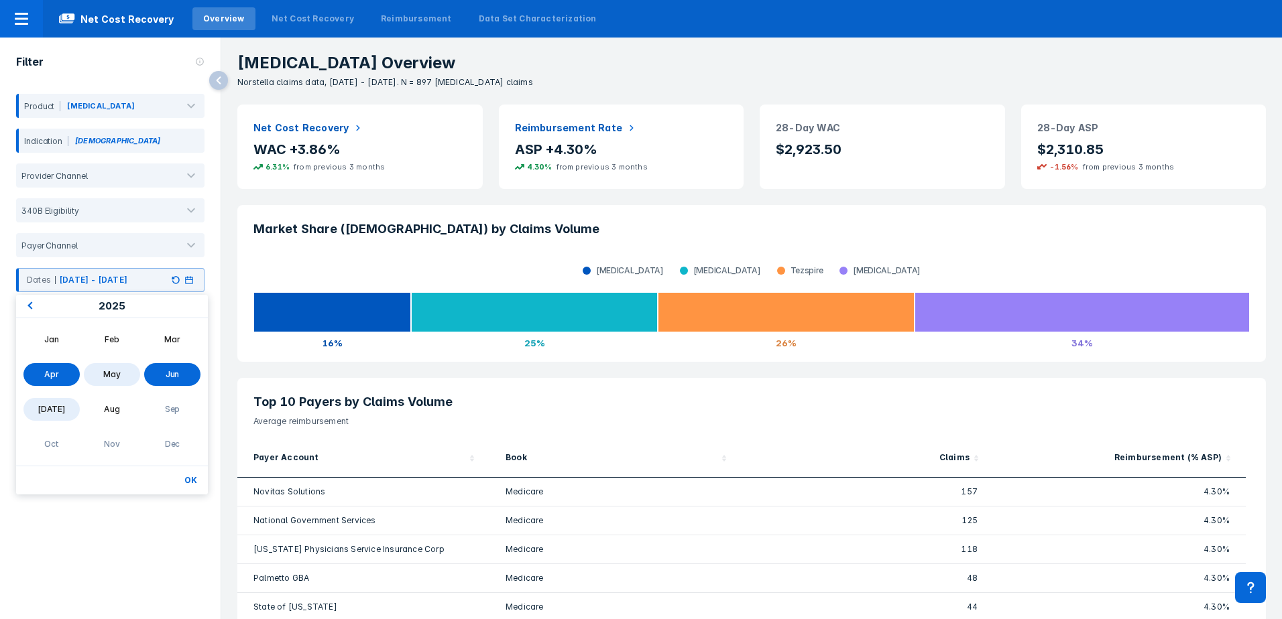
click at [52, 405] on div "Jul" at bounding box center [51, 409] width 56 height 23
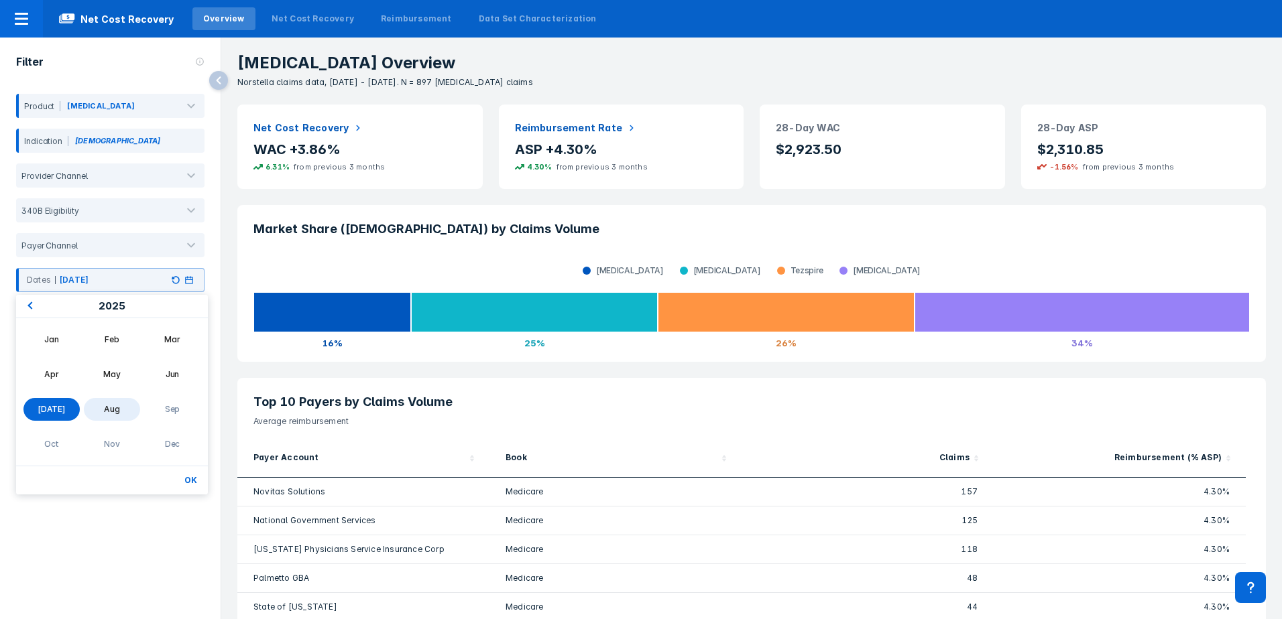
click at [97, 408] on div "Aug" at bounding box center [112, 409] width 56 height 23
click at [60, 373] on div "Apr" at bounding box center [51, 374] width 56 height 23
click at [118, 405] on div "Aug" at bounding box center [112, 409] width 56 height 23
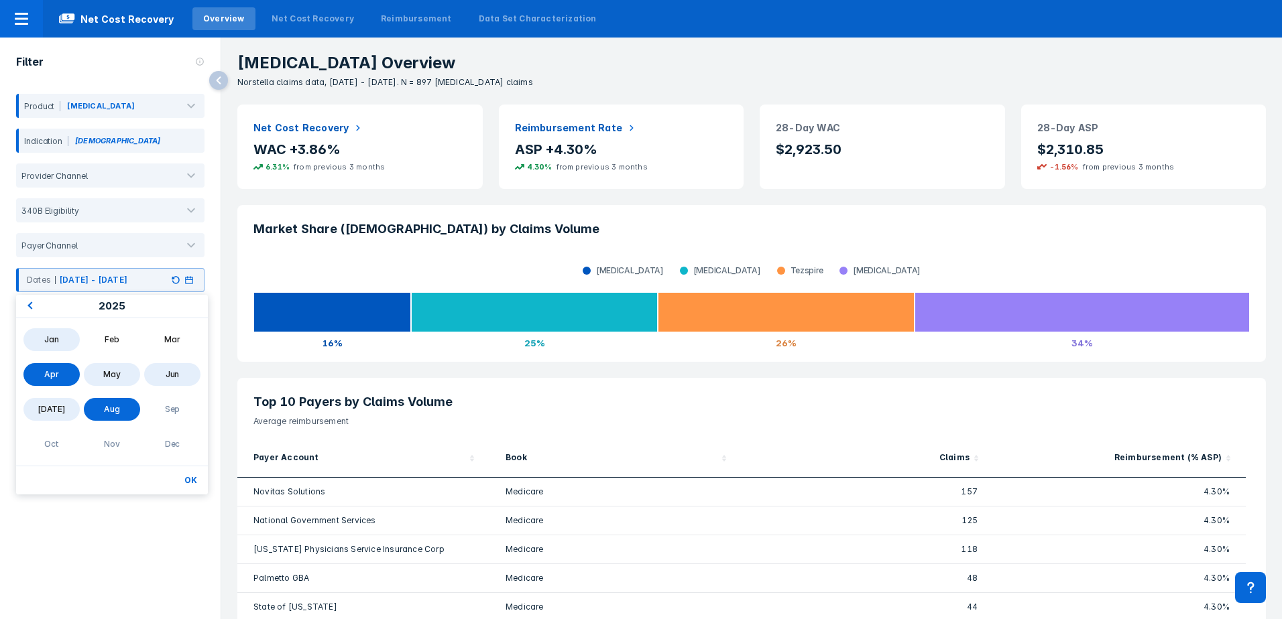
click at [46, 343] on div "Jan" at bounding box center [51, 339] width 56 height 23
click at [113, 407] on div "Aug" at bounding box center [112, 409] width 56 height 23
click at [192, 481] on button "OK" at bounding box center [190, 480] width 23 height 17
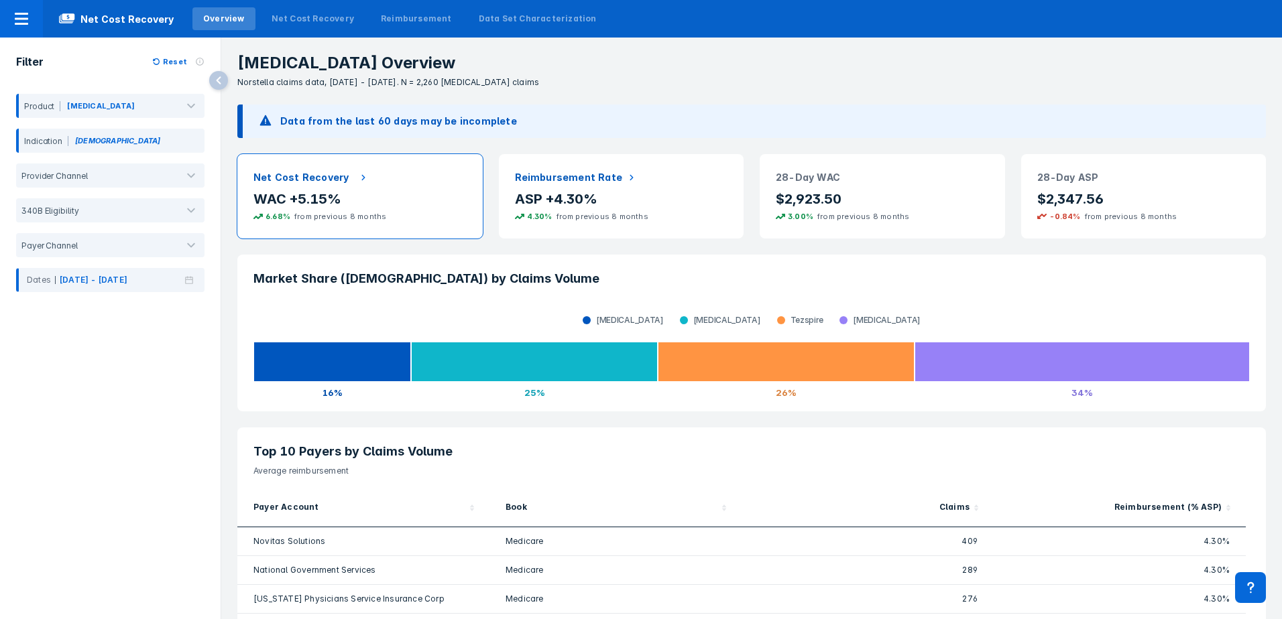
click at [335, 185] on header "Net Cost Recovery" at bounding box center [359, 172] width 245 height 36
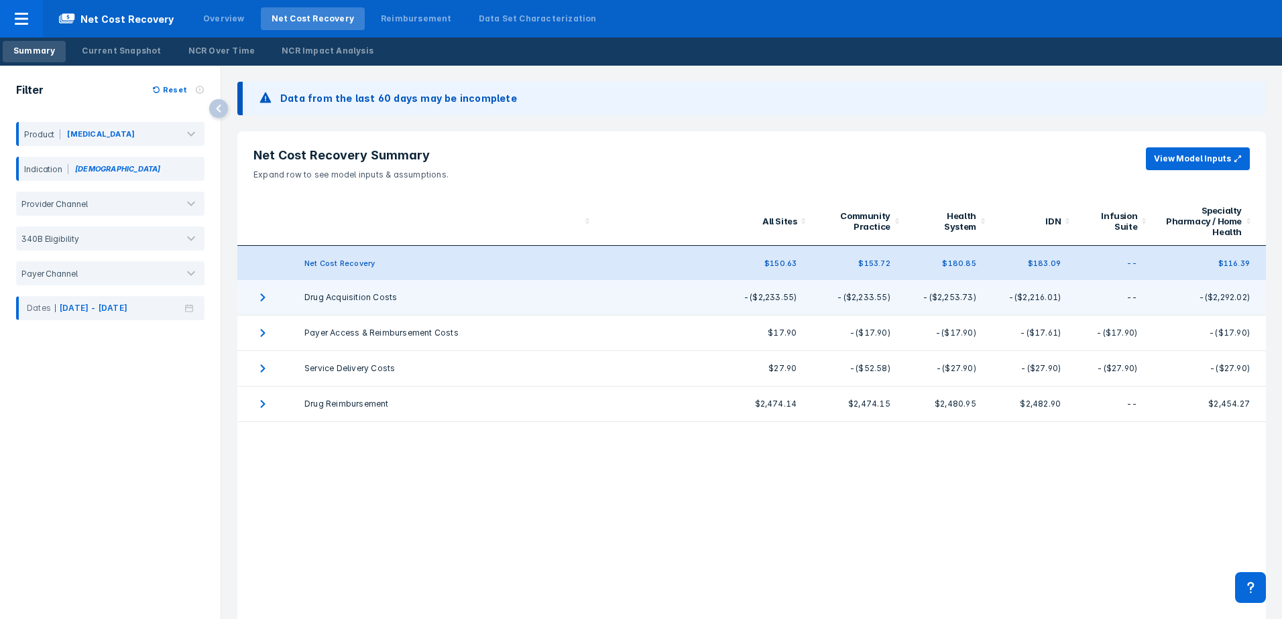
click at [274, 298] on td "collapsible table" at bounding box center [262, 298] width 51 height 36
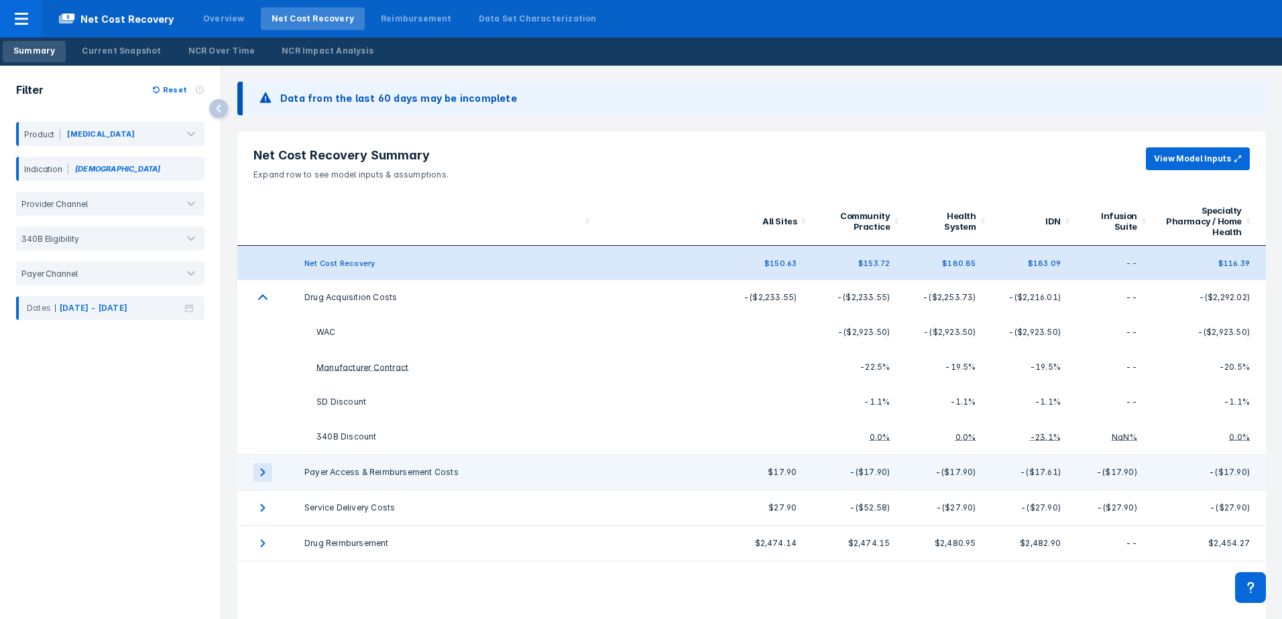
click at [269, 476] on icon "expand row" at bounding box center [262, 472] width 19 height 19
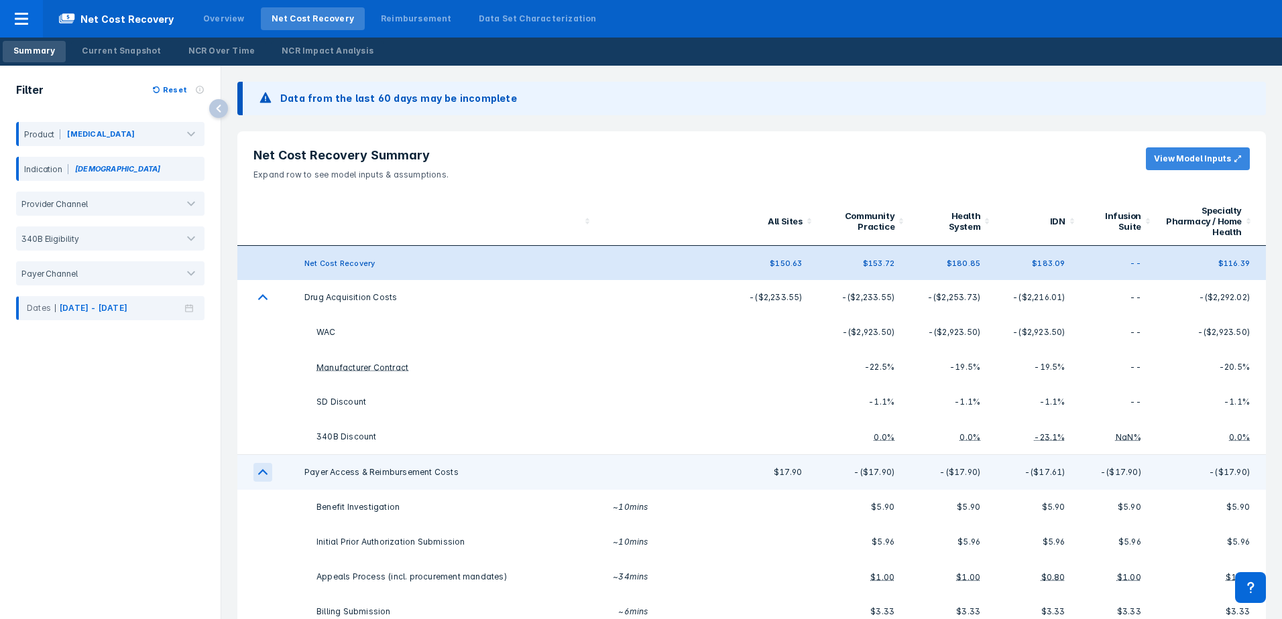
click at [1028, 164] on button "View Model Inputs" at bounding box center [1198, 158] width 104 height 23
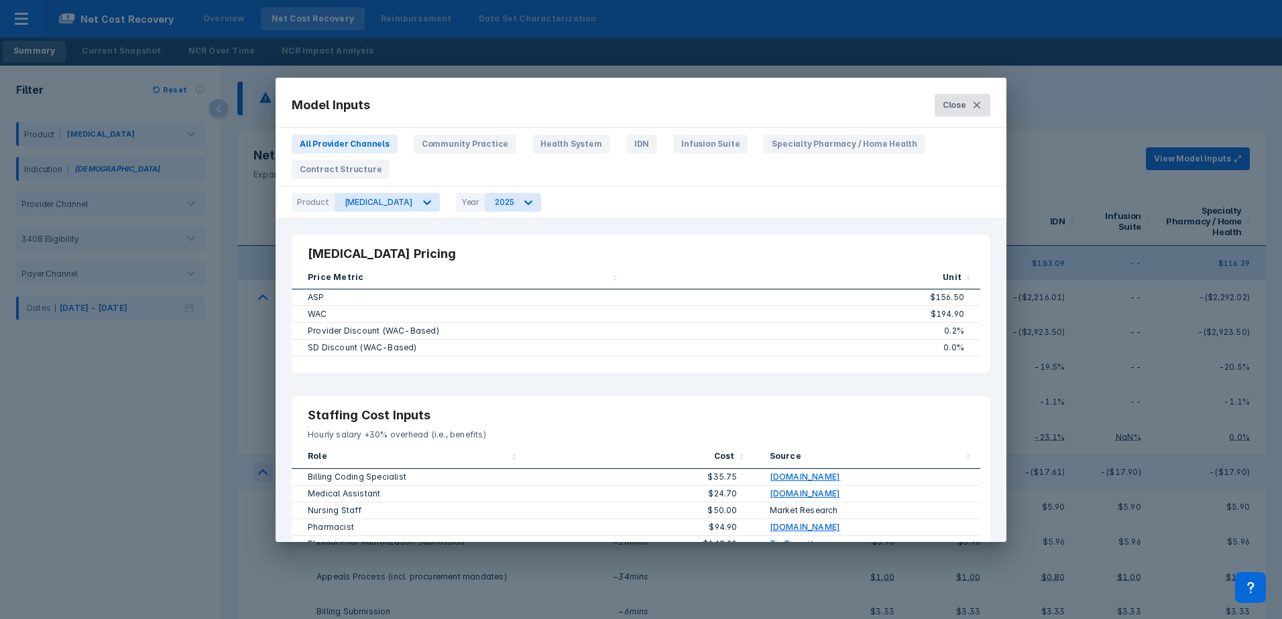
click at [972, 95] on button "Close" at bounding box center [963, 105] width 56 height 23
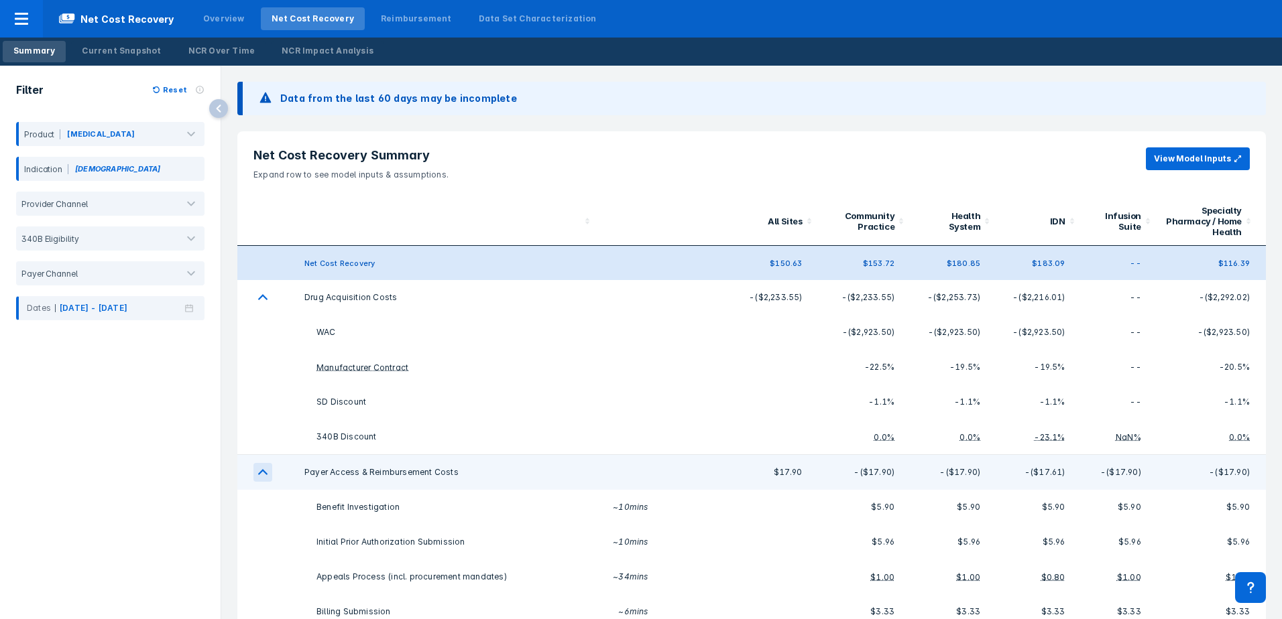
scroll to position [125, 0]
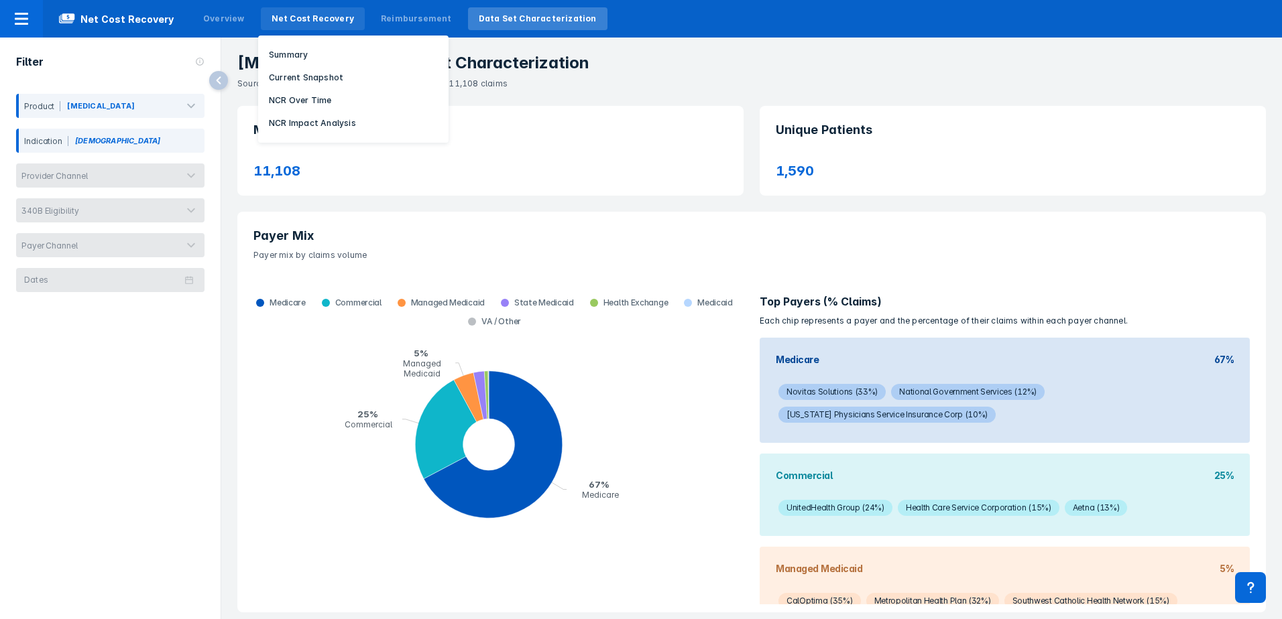
click at [276, 19] on div "Net Cost Recovery" at bounding box center [313, 19] width 82 height 12
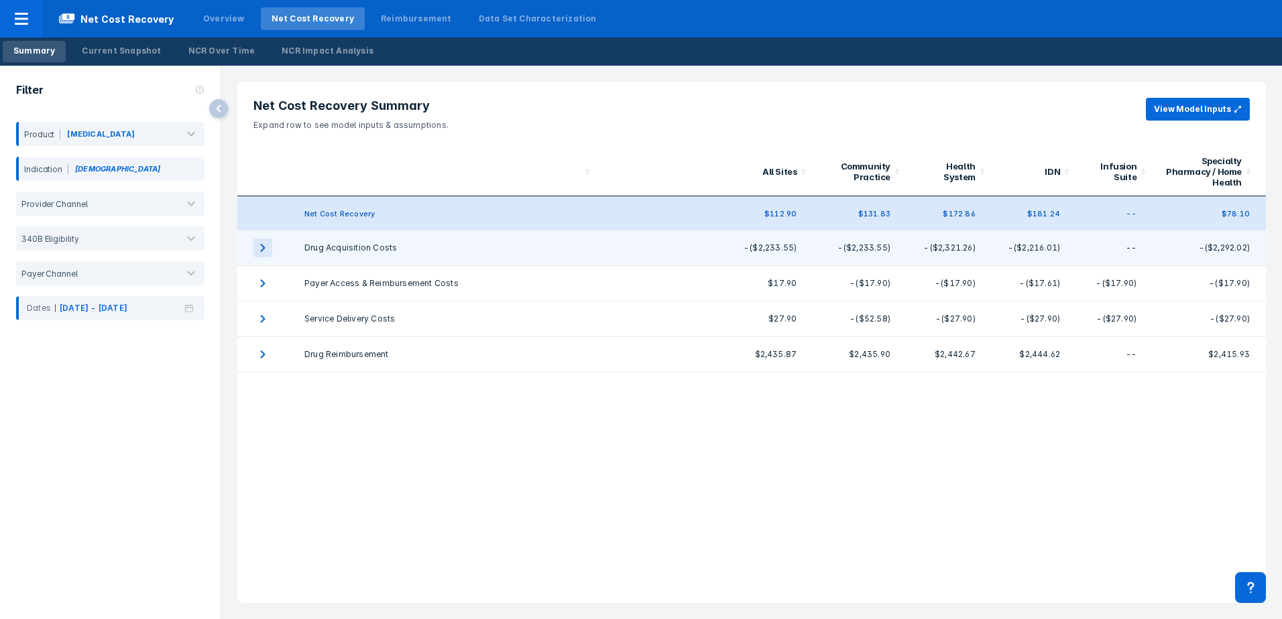
click at [264, 245] on icon "expand row" at bounding box center [262, 248] width 19 height 19
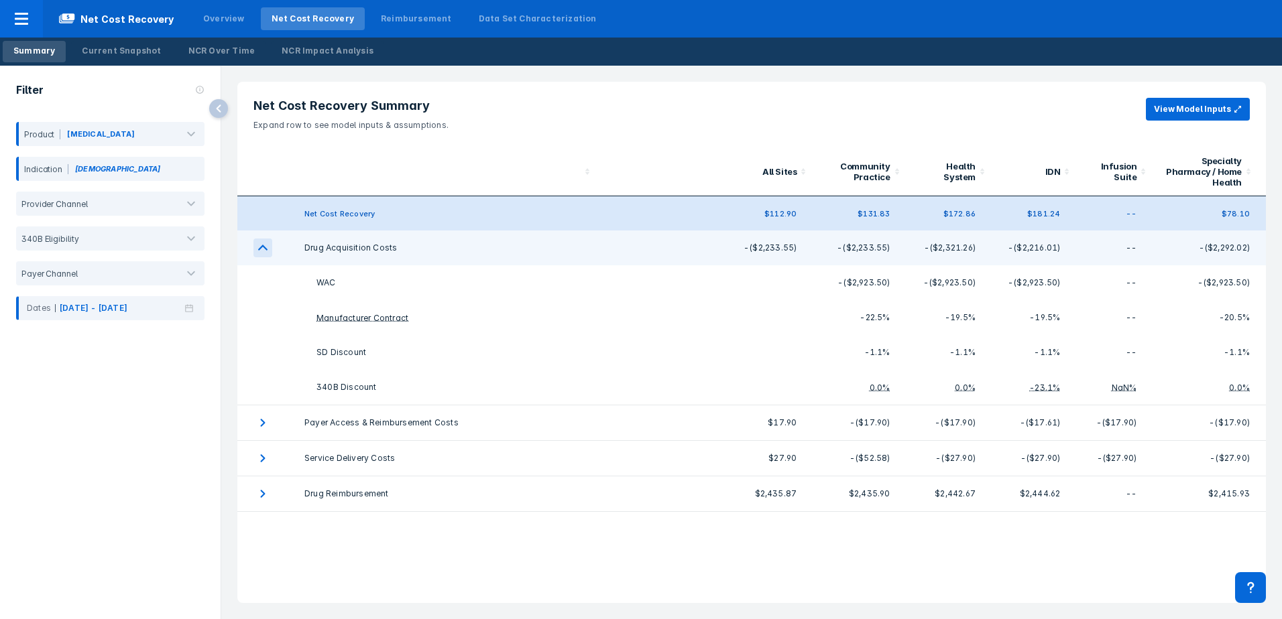
click at [264, 245] on icon "expand row" at bounding box center [262, 248] width 19 height 19
